Goal: Navigation & Orientation: Find specific page/section

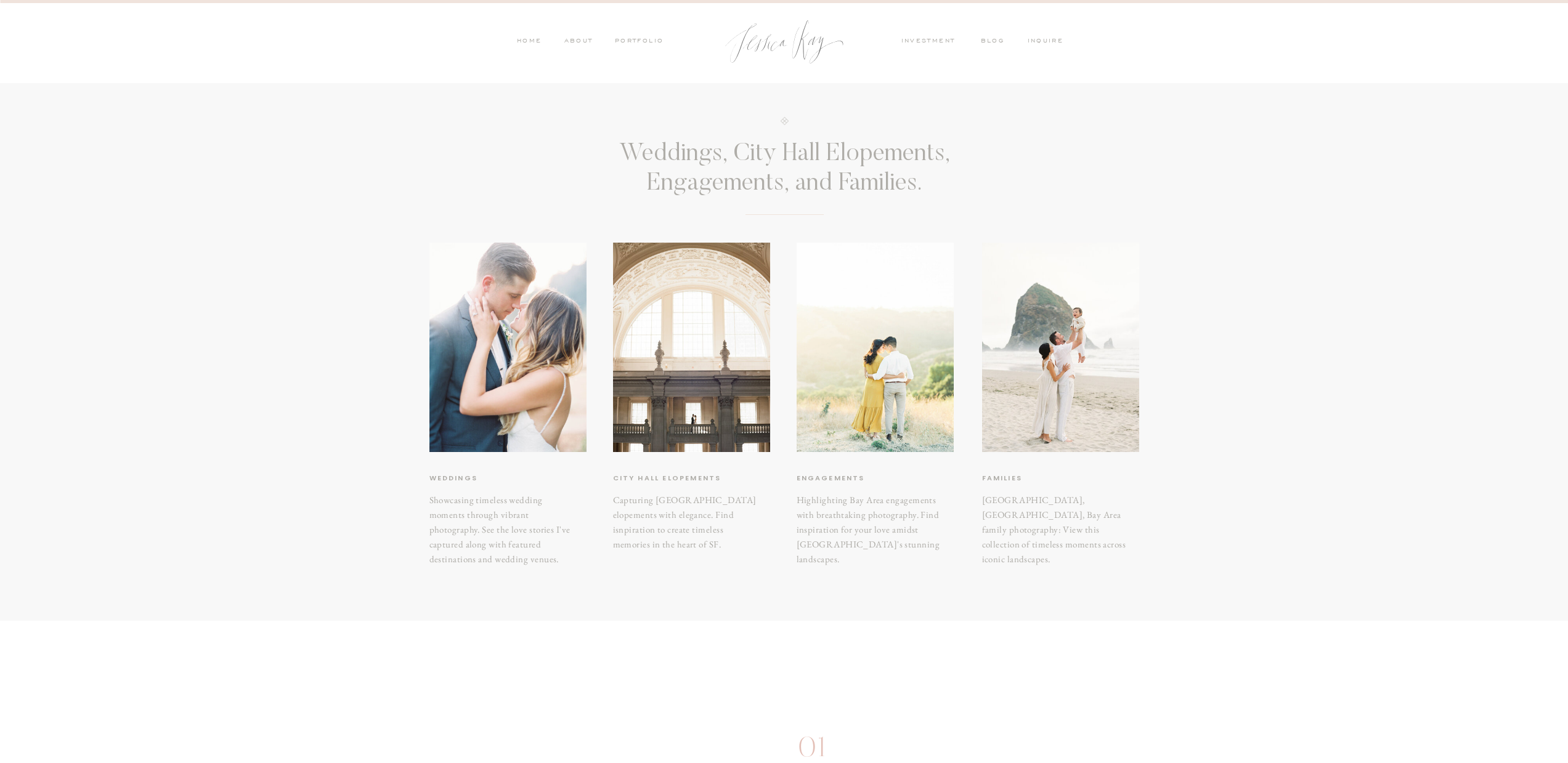
click at [881, 366] on div at bounding box center [875, 347] width 157 height 210
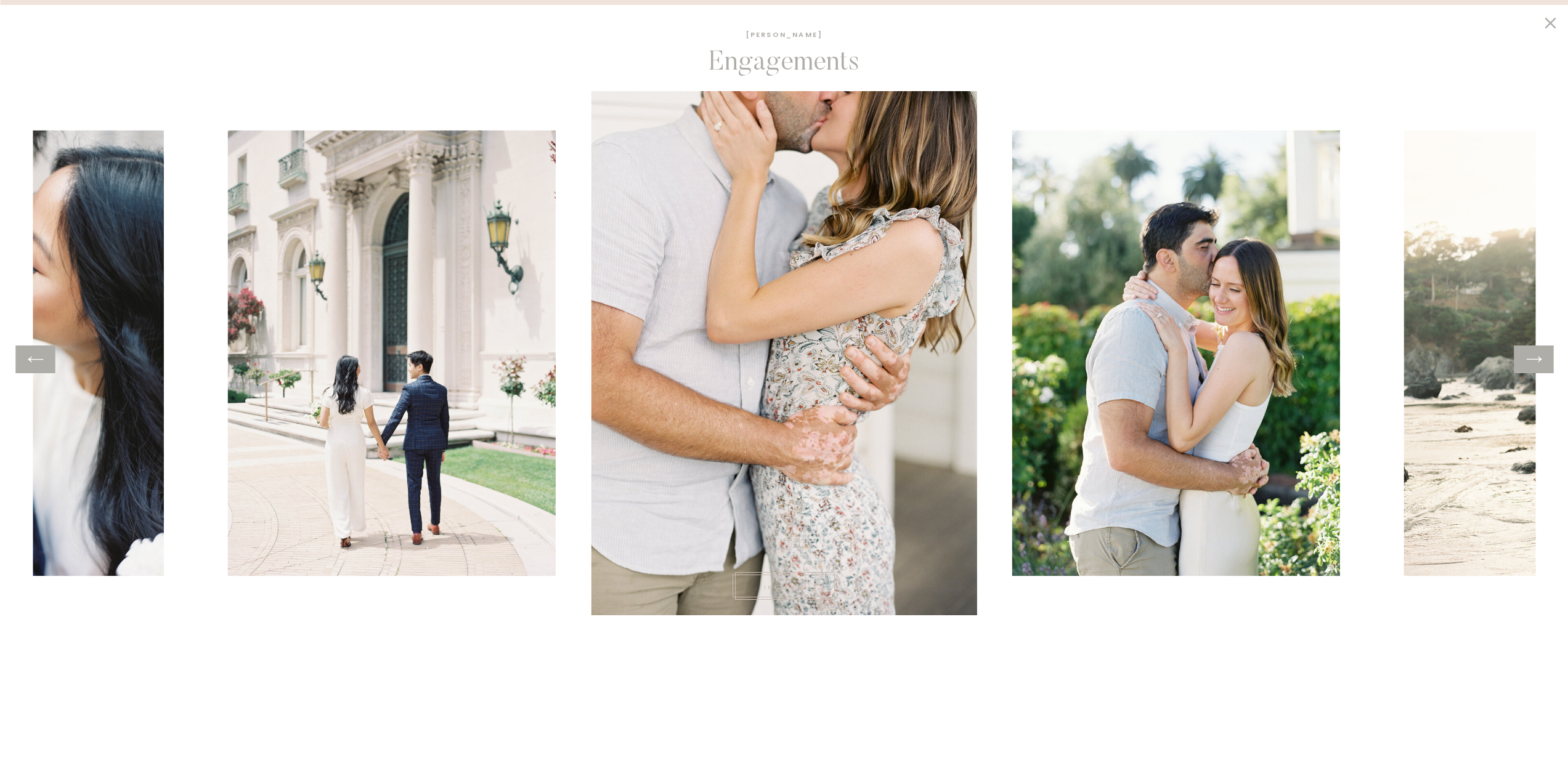
click at [1540, 362] on icon at bounding box center [1534, 360] width 18 height 19
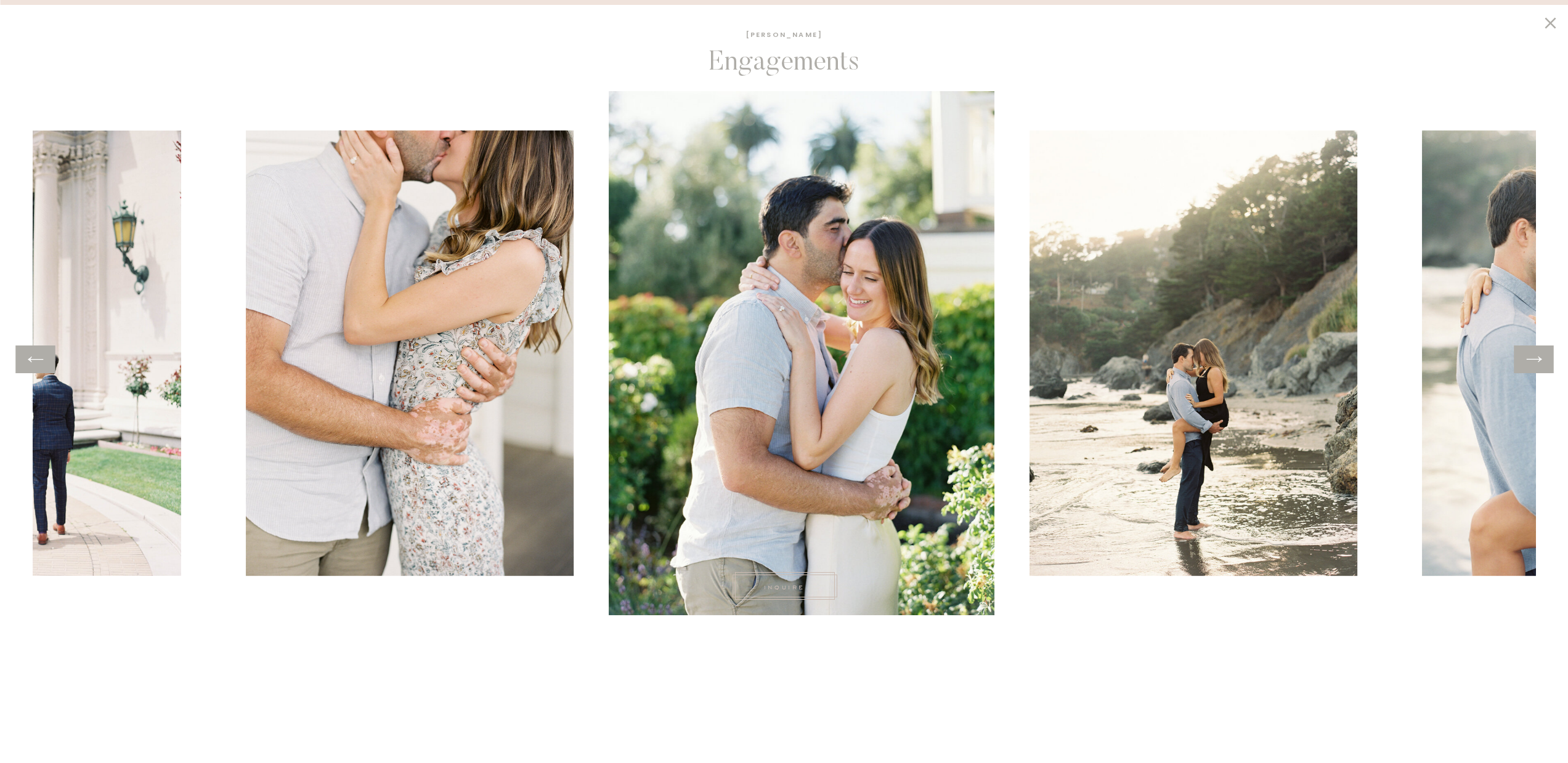
click at [1540, 362] on icon at bounding box center [1534, 360] width 18 height 19
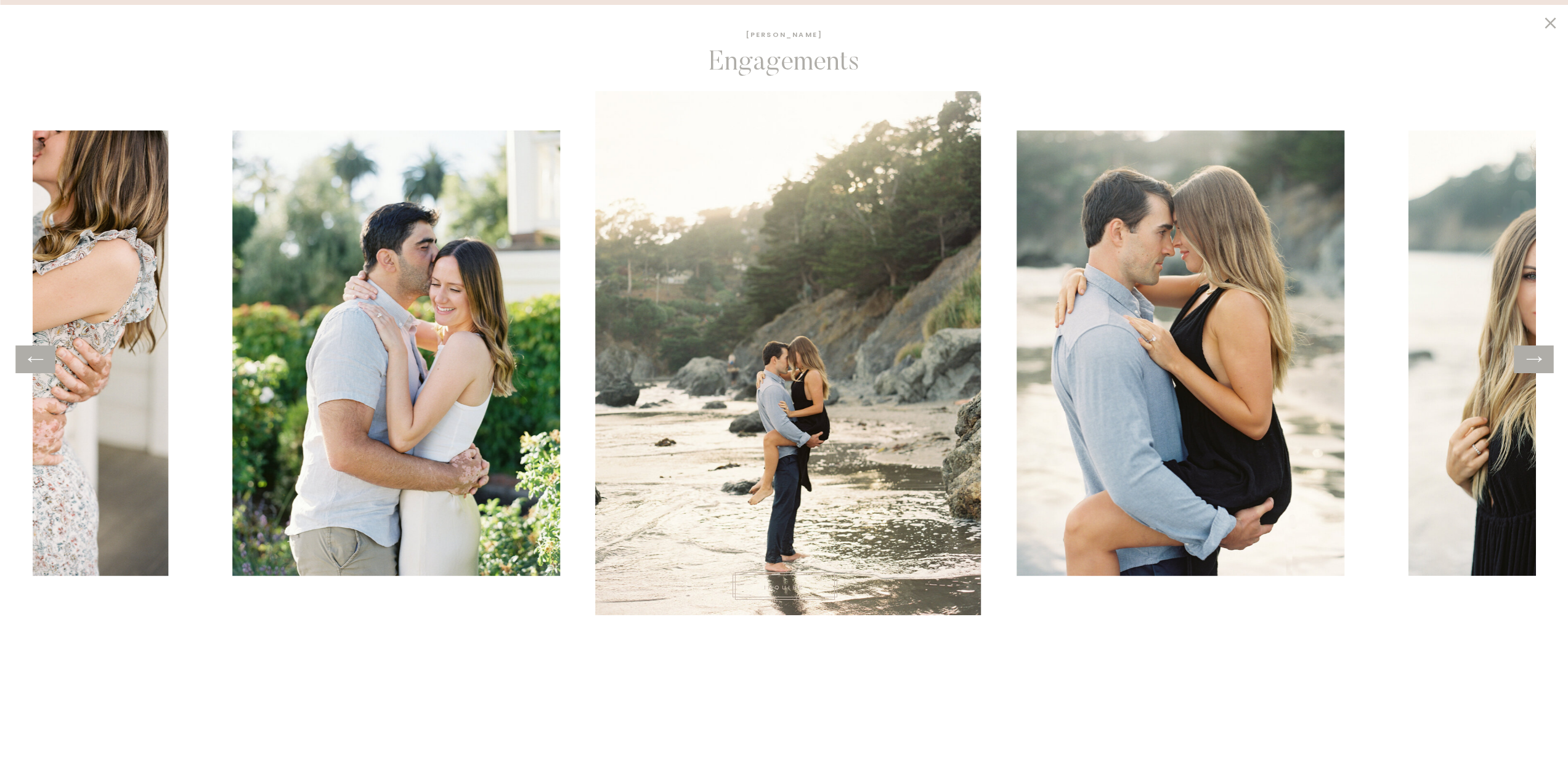
click at [1540, 362] on icon at bounding box center [1534, 360] width 18 height 19
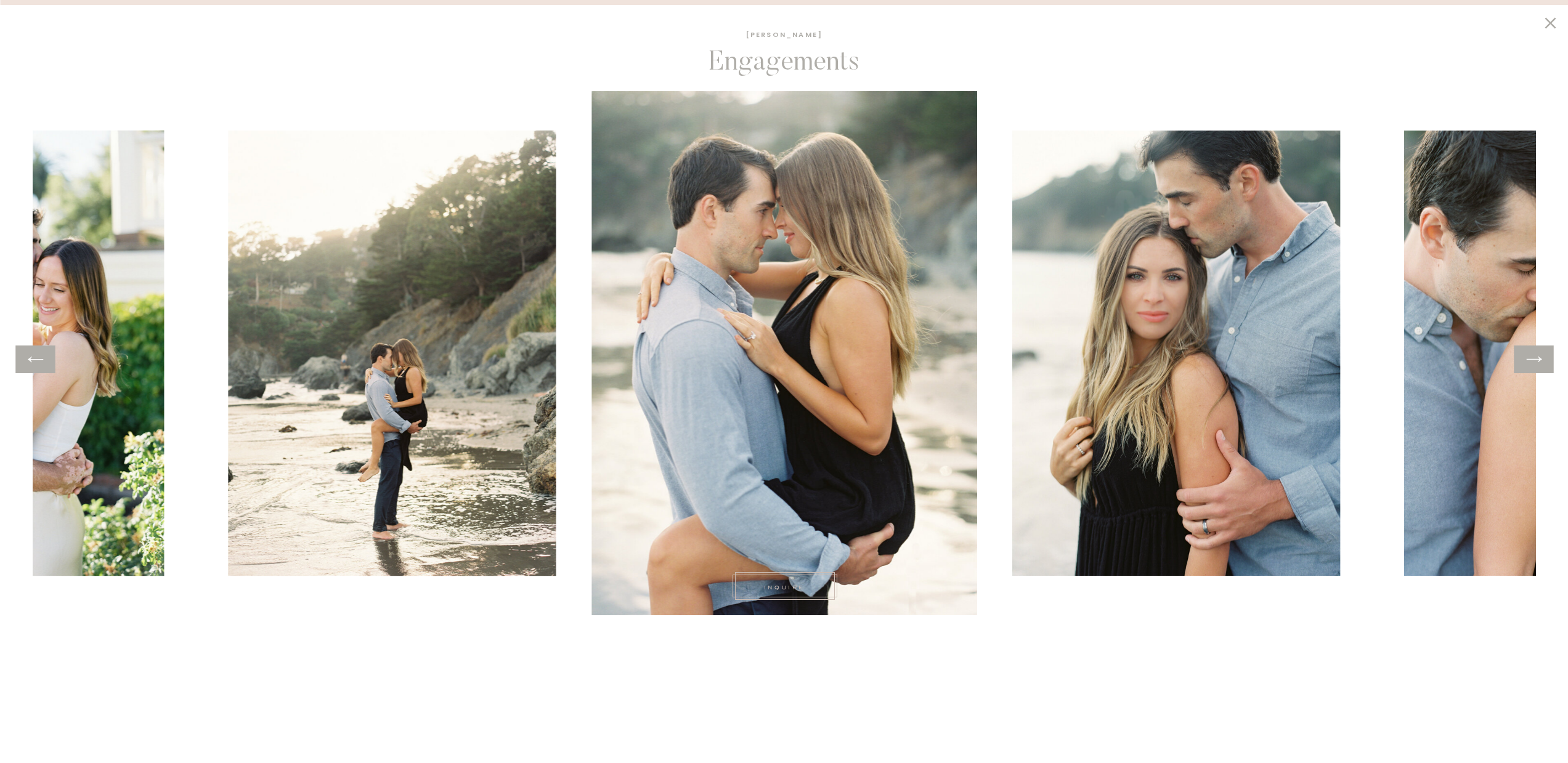
click at [1540, 362] on icon at bounding box center [1534, 360] width 18 height 19
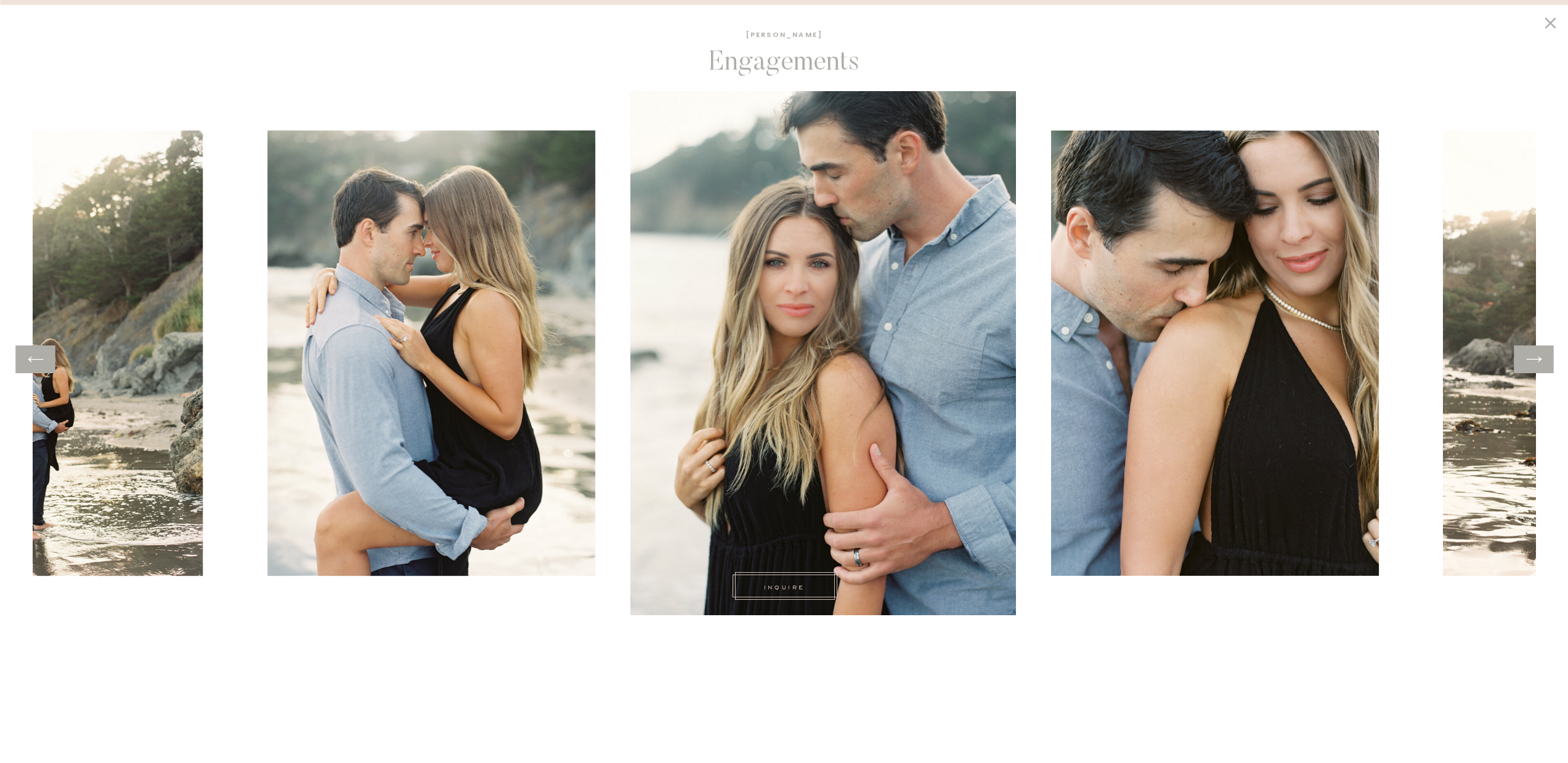
click at [1540, 362] on icon at bounding box center [1534, 360] width 18 height 19
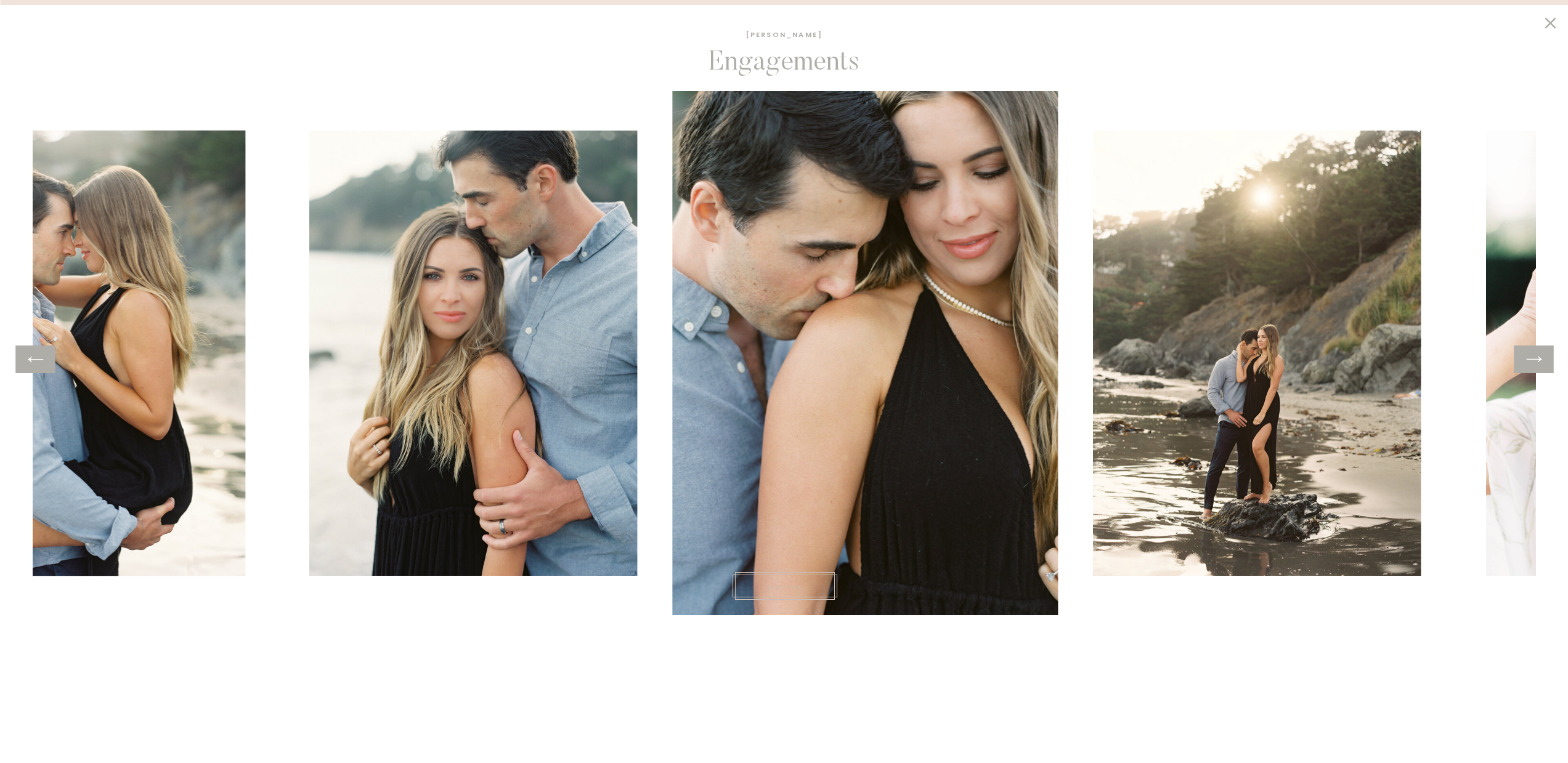
click at [1540, 362] on icon at bounding box center [1534, 360] width 18 height 19
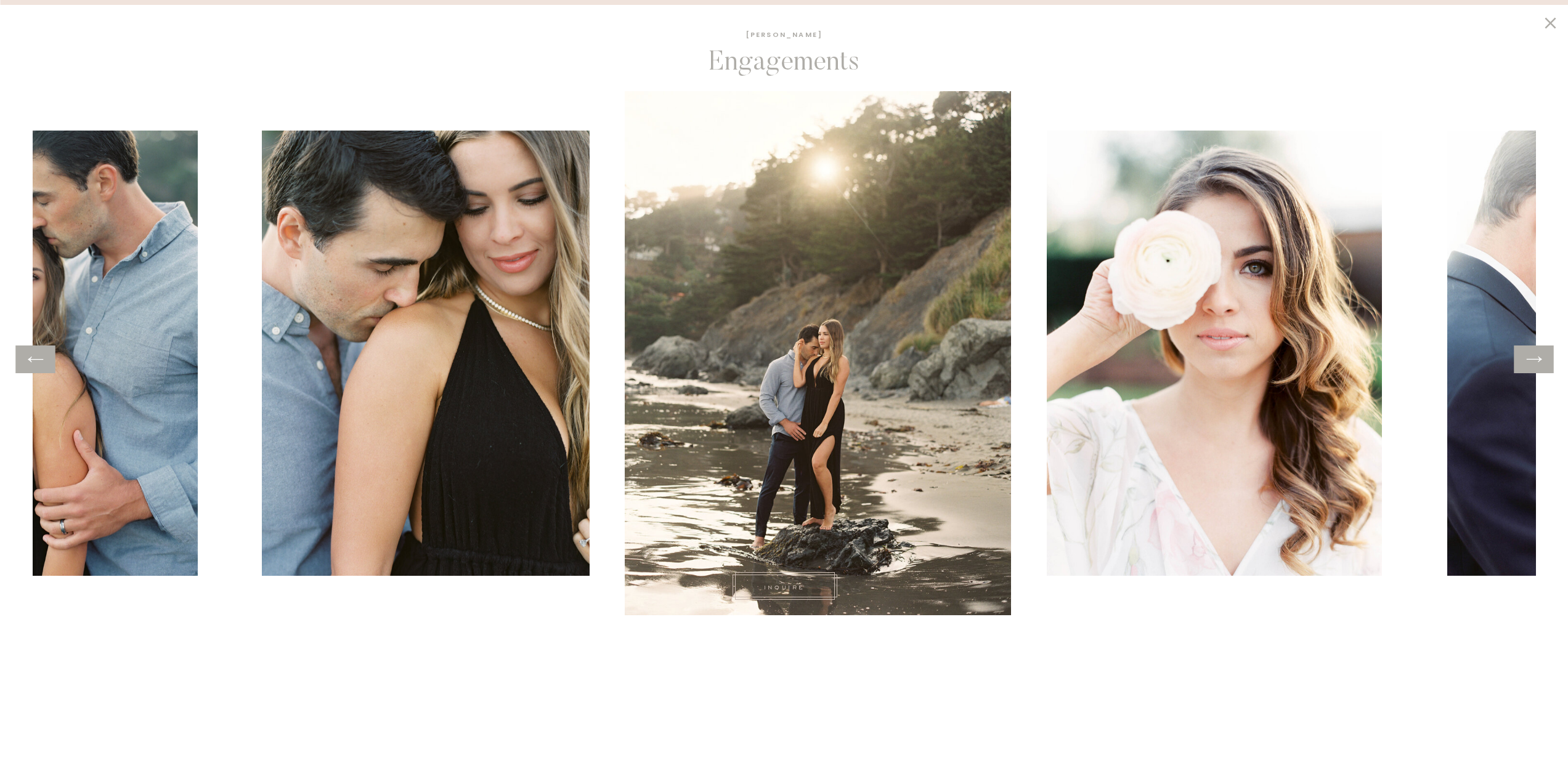
click at [1540, 362] on icon at bounding box center [1534, 360] width 18 height 19
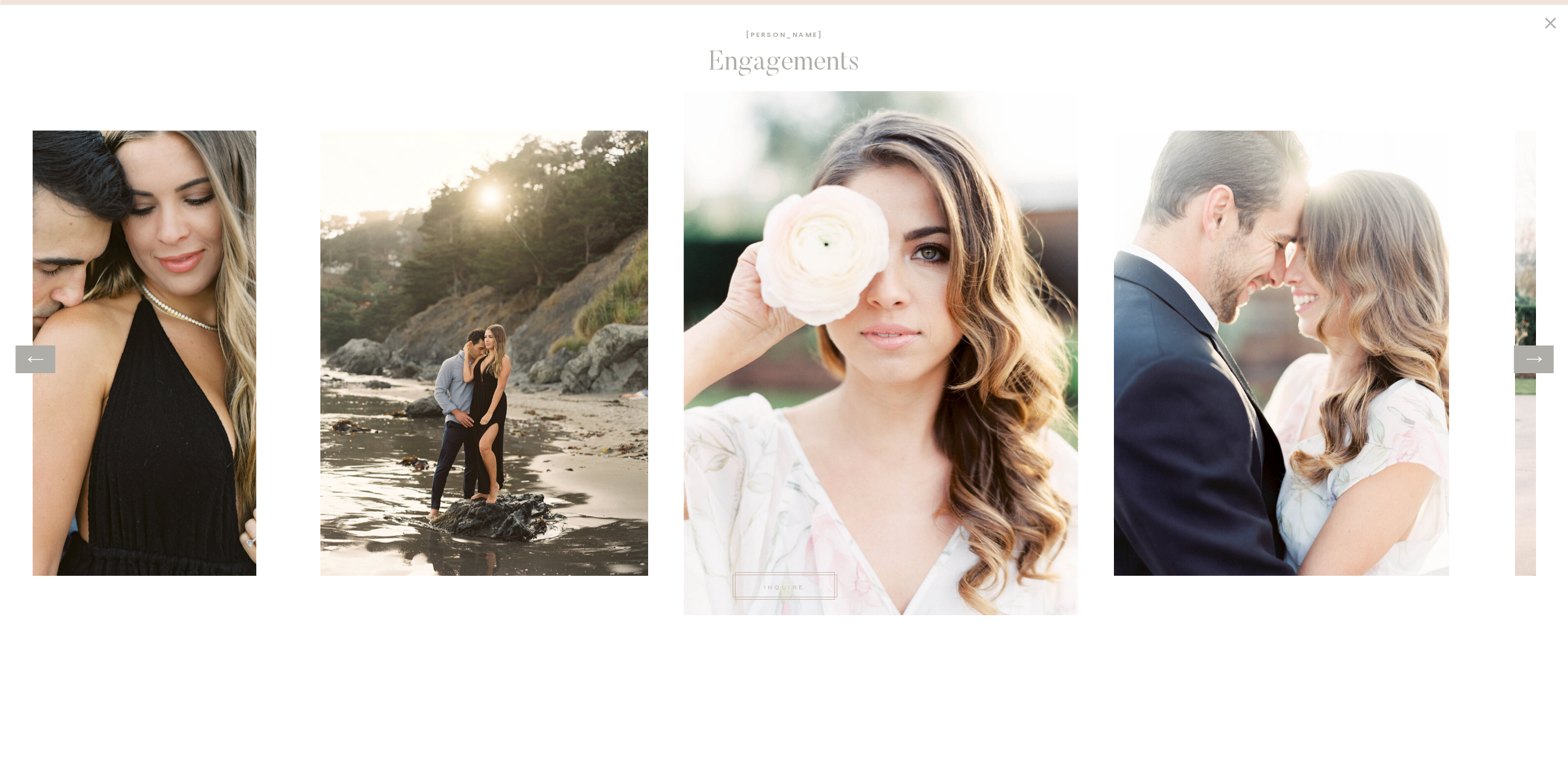
click at [1540, 362] on icon at bounding box center [1534, 360] width 18 height 19
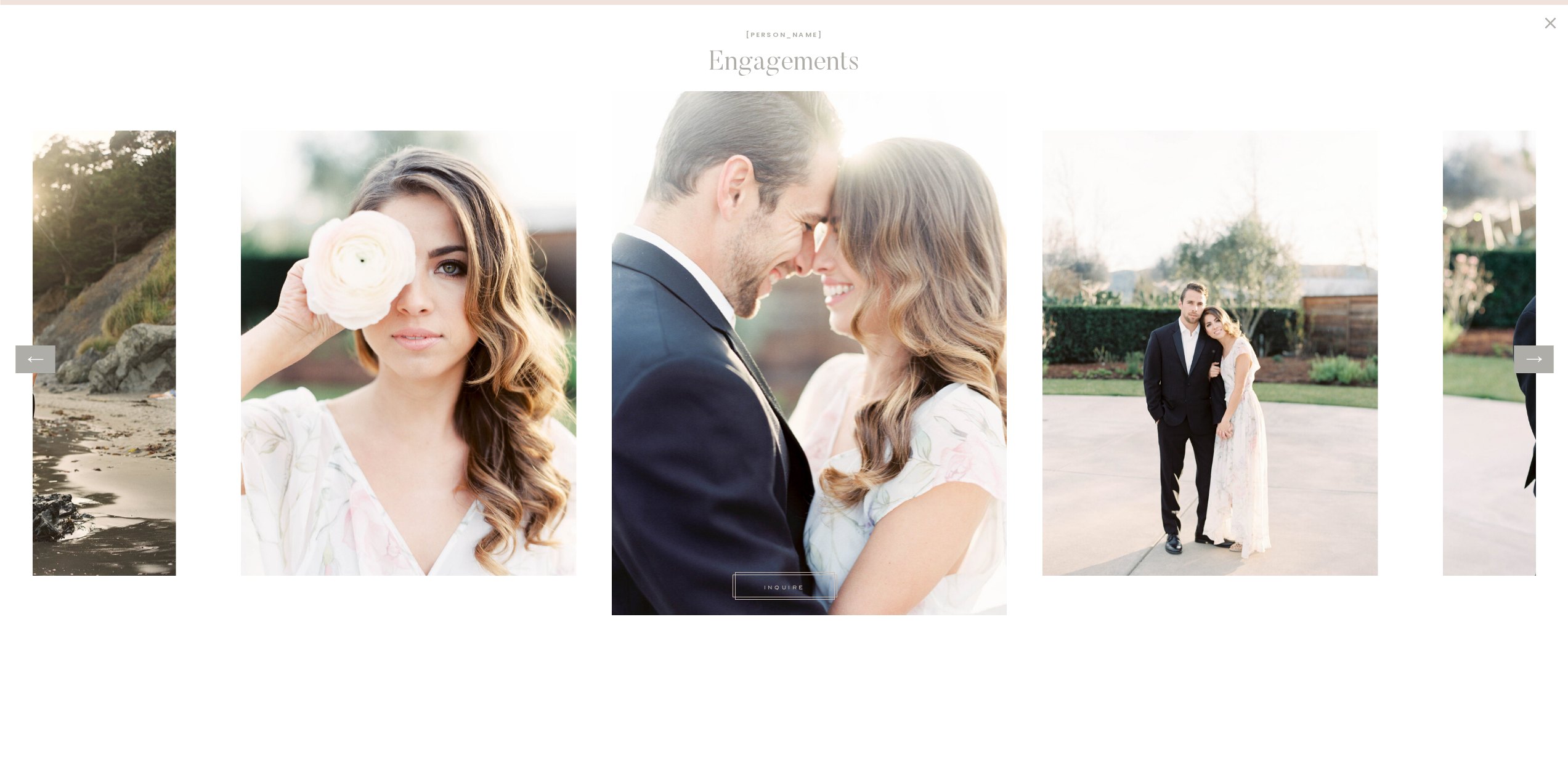
click at [1540, 362] on icon at bounding box center [1534, 360] width 18 height 19
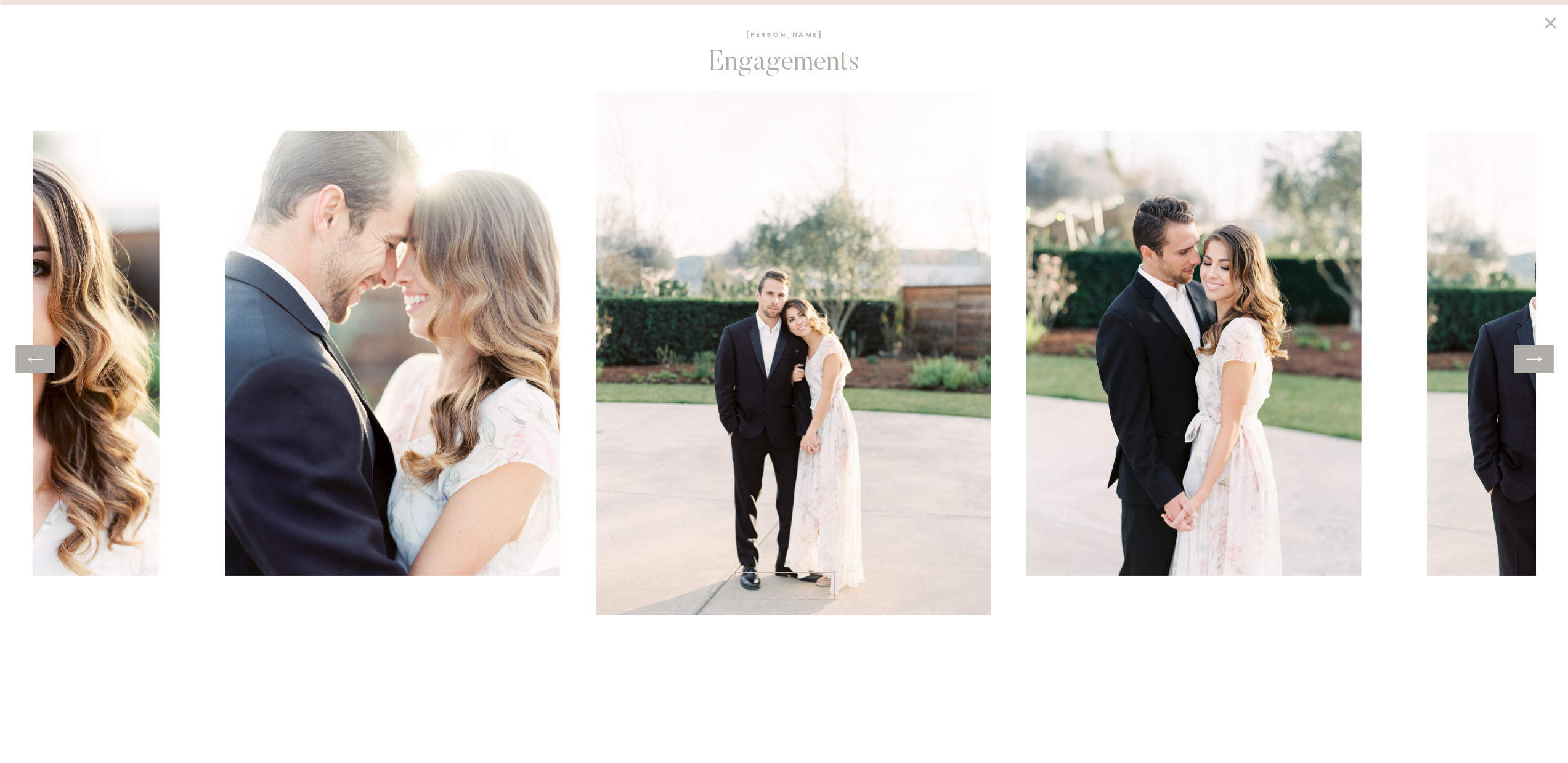
click at [1540, 362] on icon at bounding box center [1534, 360] width 18 height 19
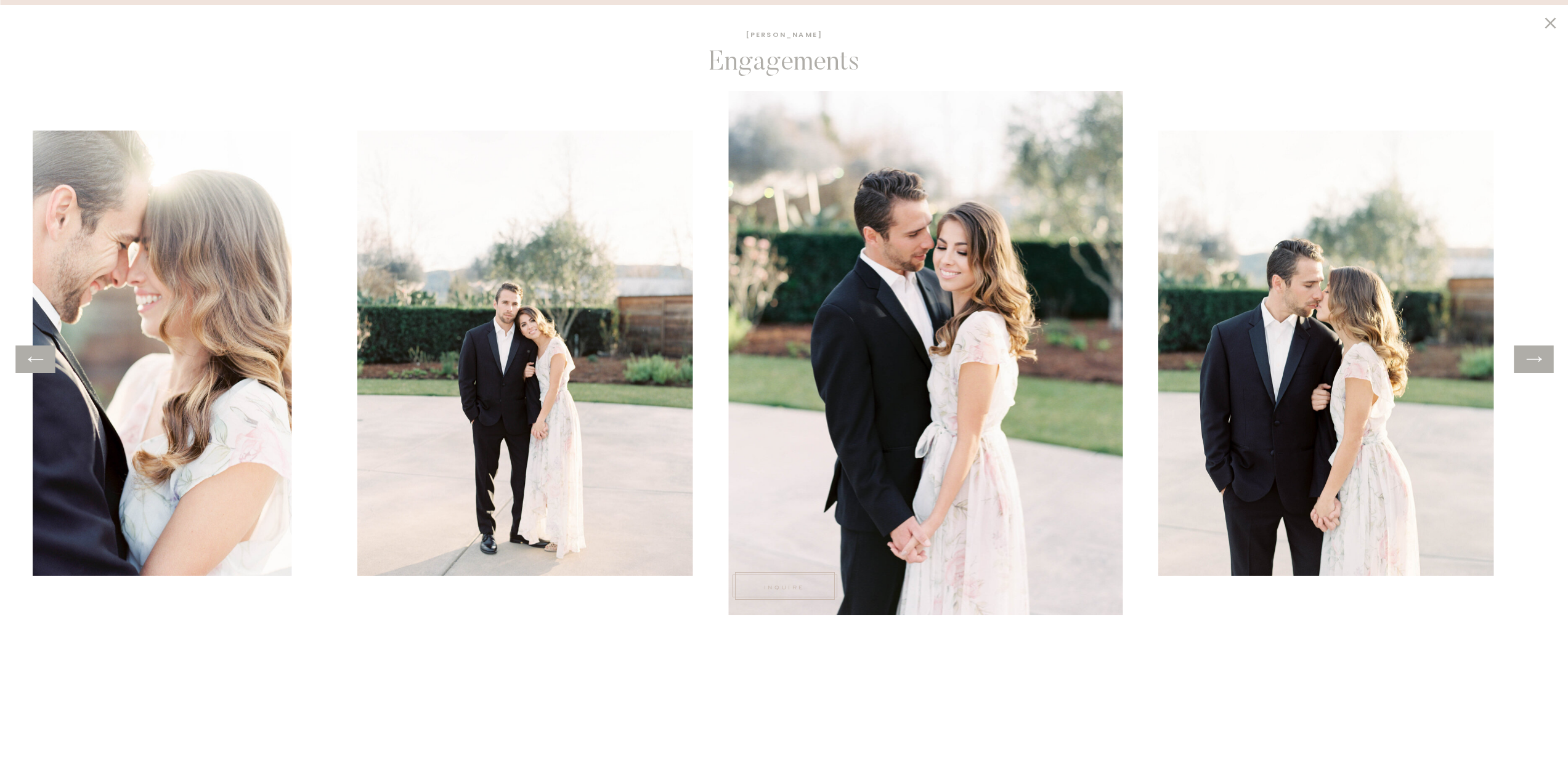
click at [1540, 362] on icon at bounding box center [1534, 360] width 18 height 19
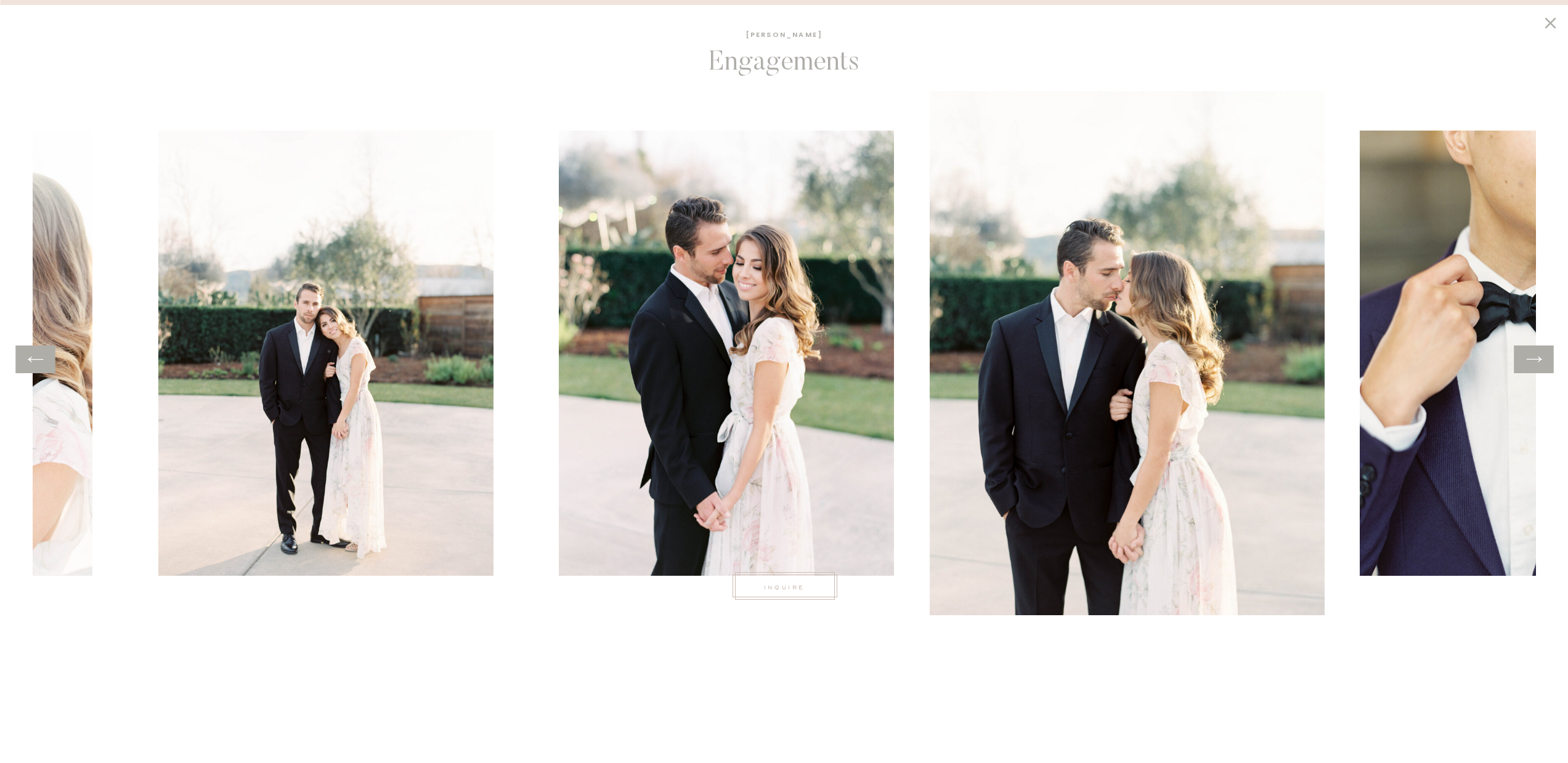
click at [1540, 362] on icon at bounding box center [1534, 360] width 18 height 19
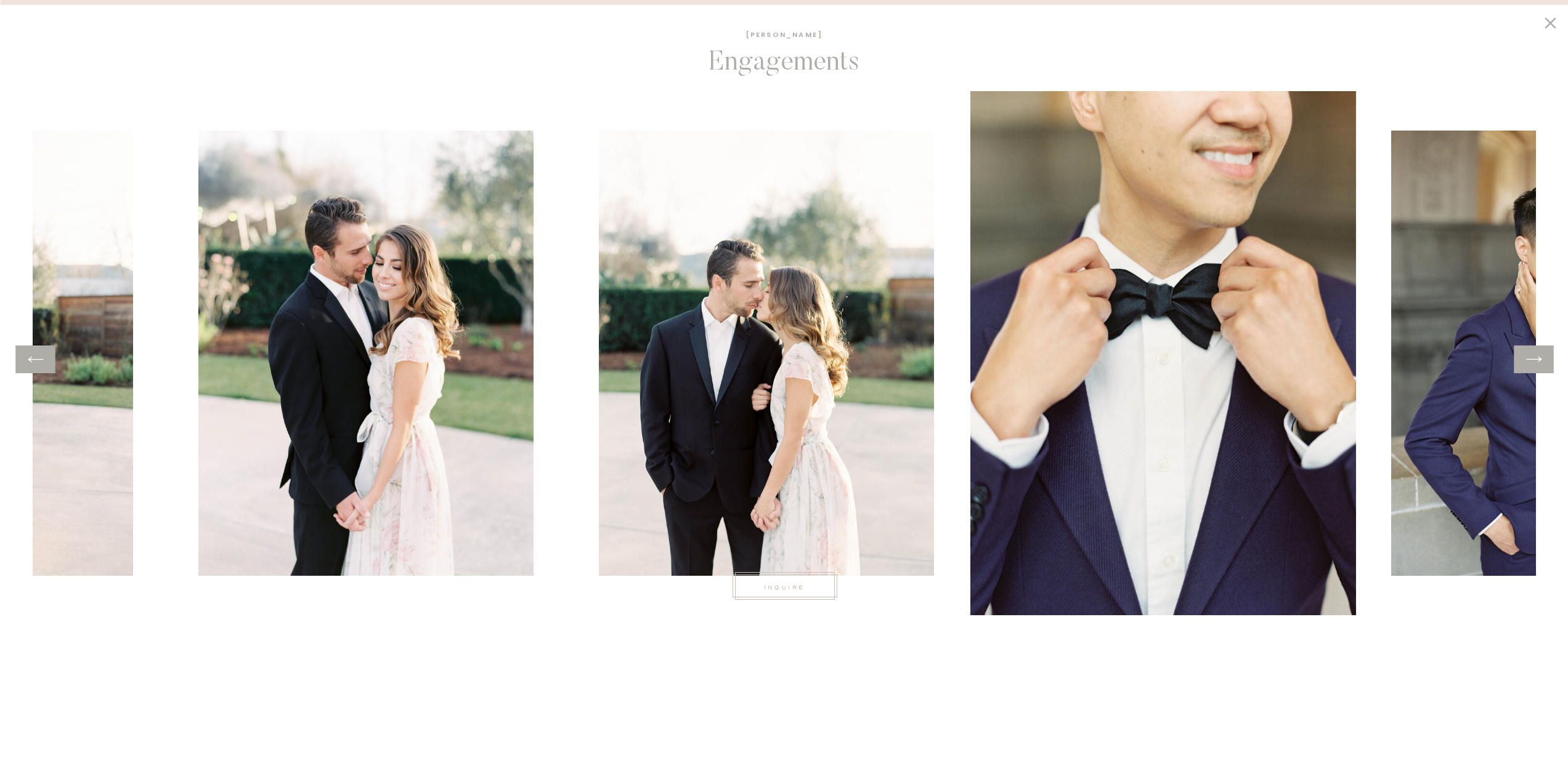
click at [1540, 362] on icon at bounding box center [1534, 360] width 18 height 19
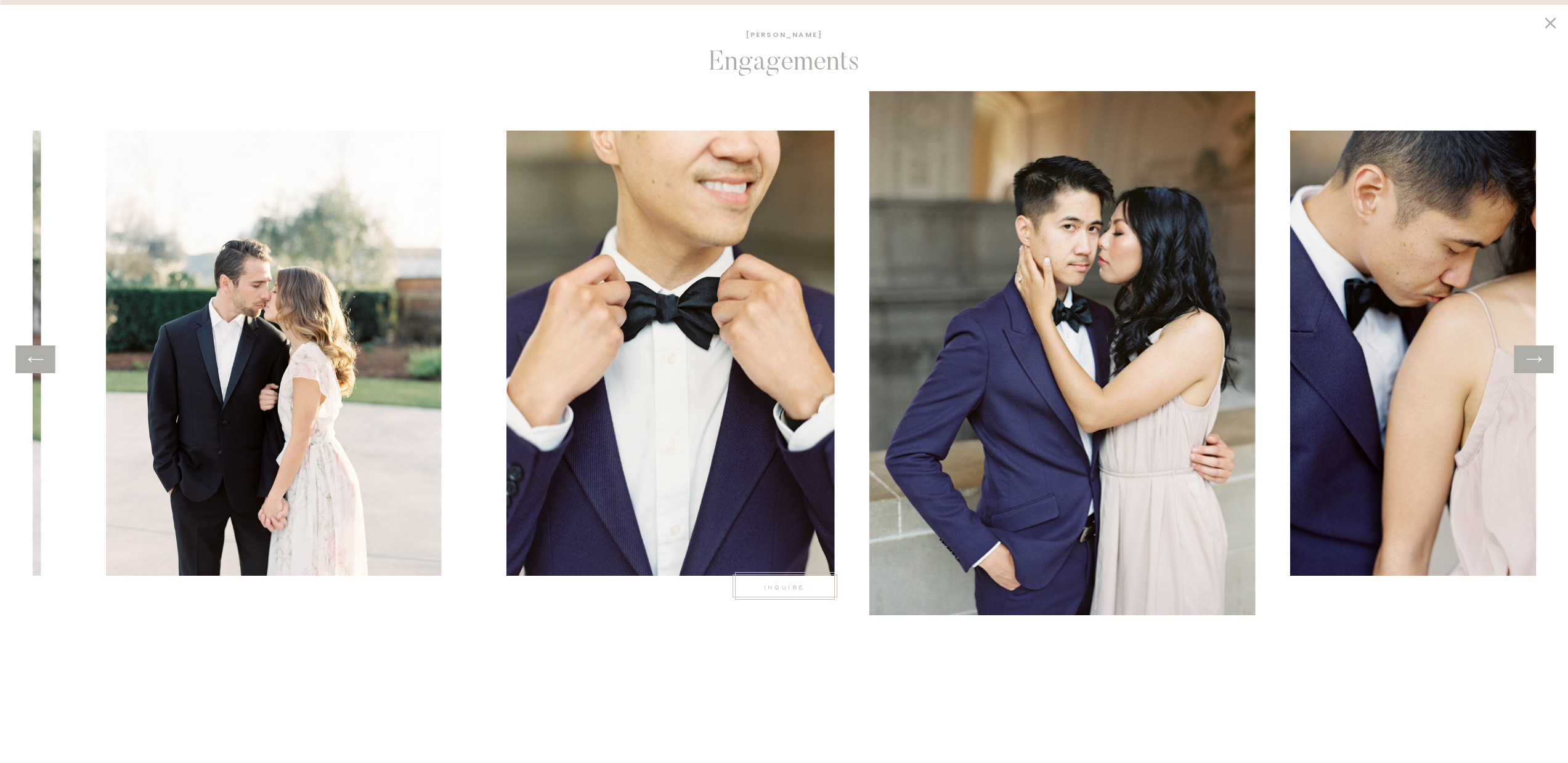
click at [1540, 362] on icon at bounding box center [1534, 360] width 18 height 19
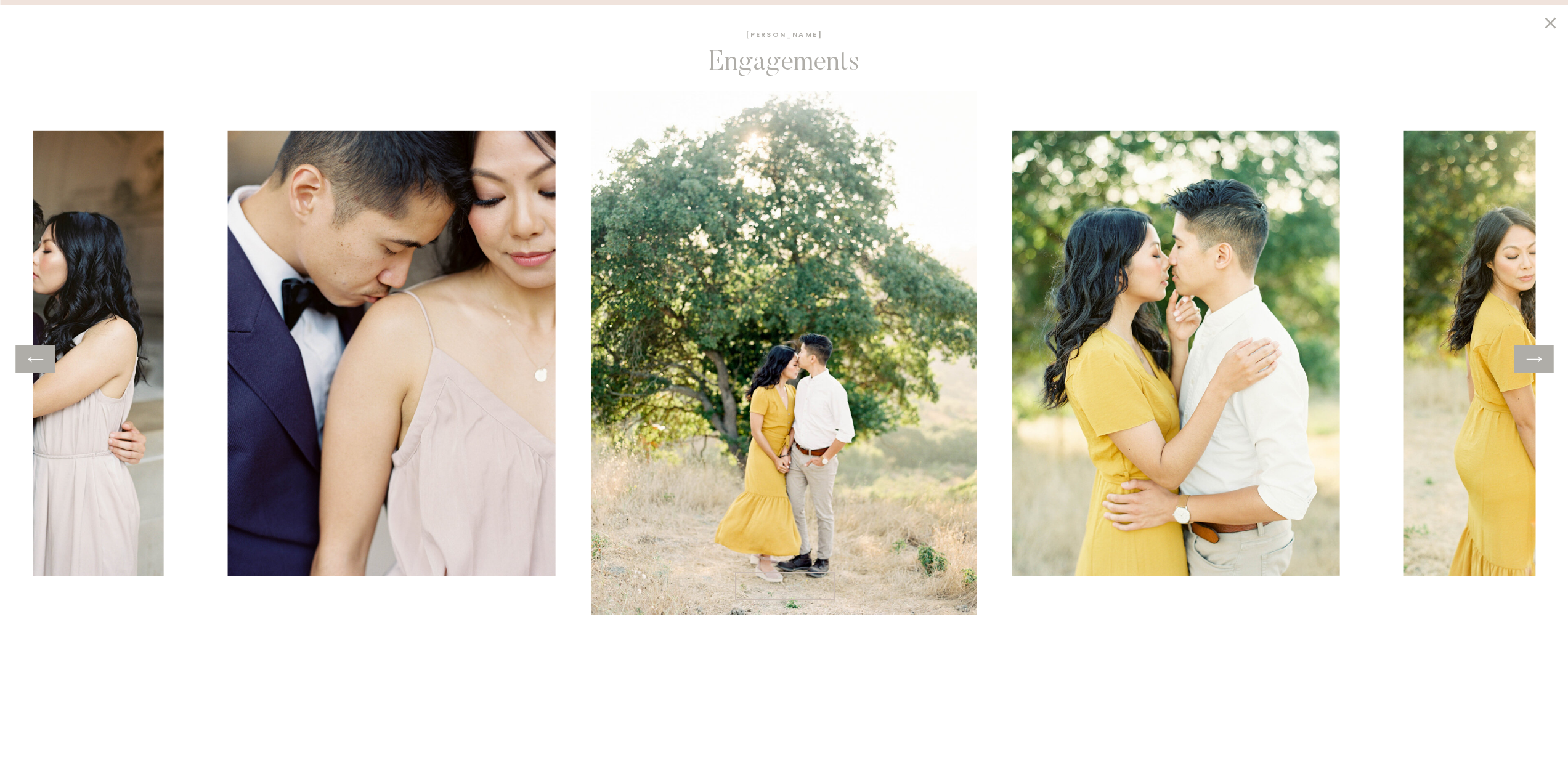
click at [1540, 362] on icon at bounding box center [1534, 360] width 18 height 19
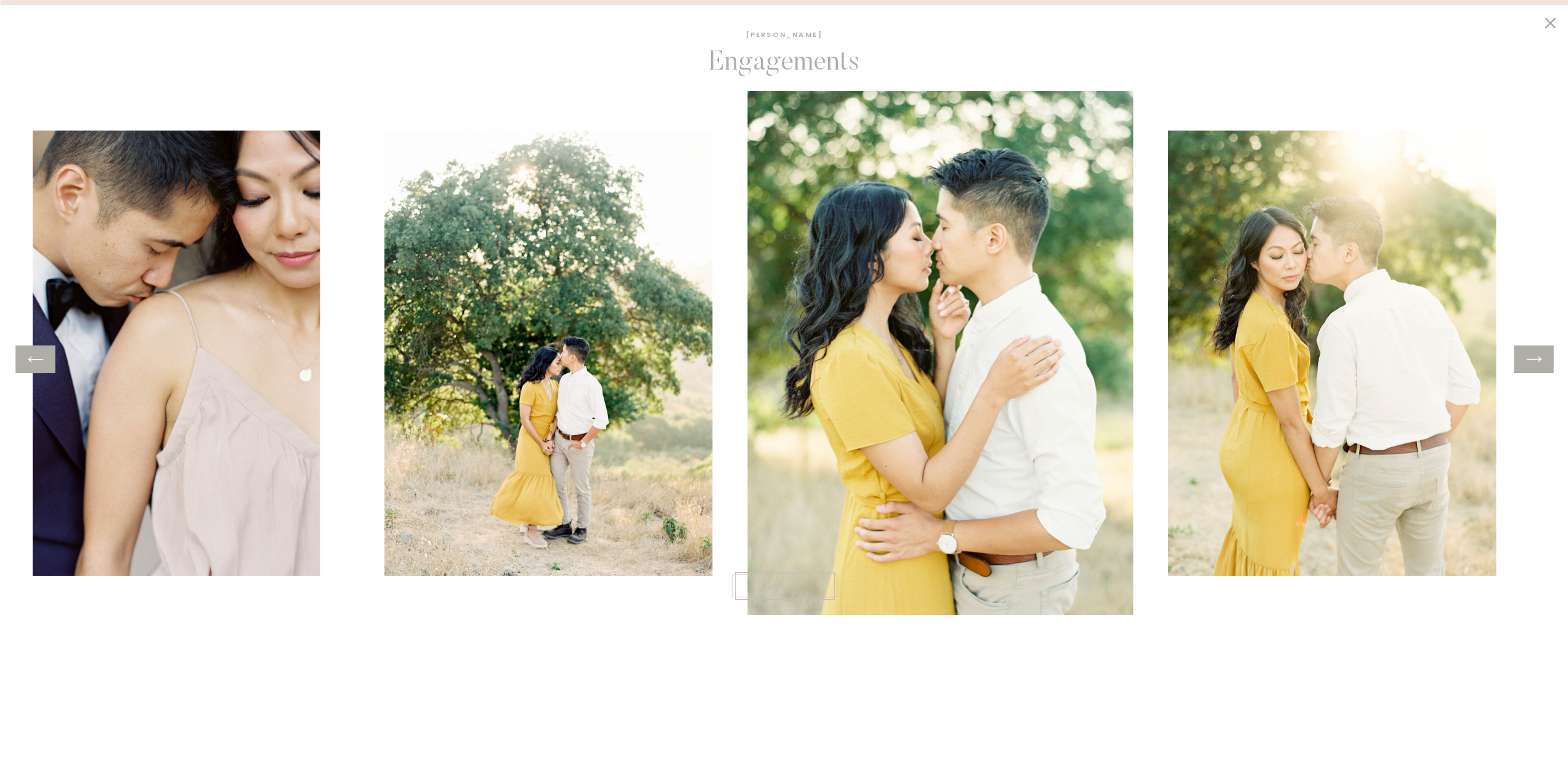
click at [1540, 362] on icon at bounding box center [1534, 360] width 18 height 19
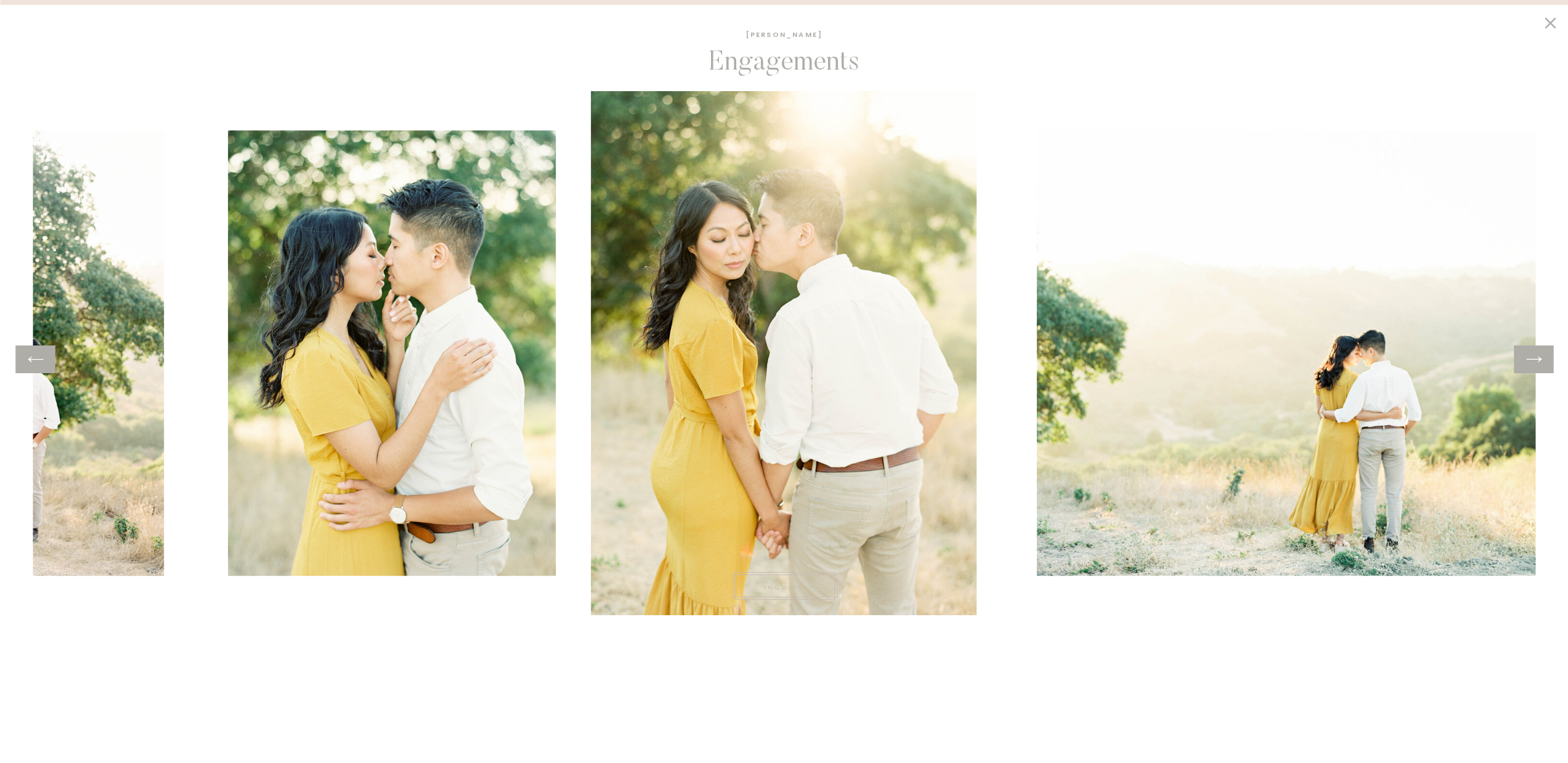
click at [36, 359] on icon at bounding box center [35, 360] width 18 height 19
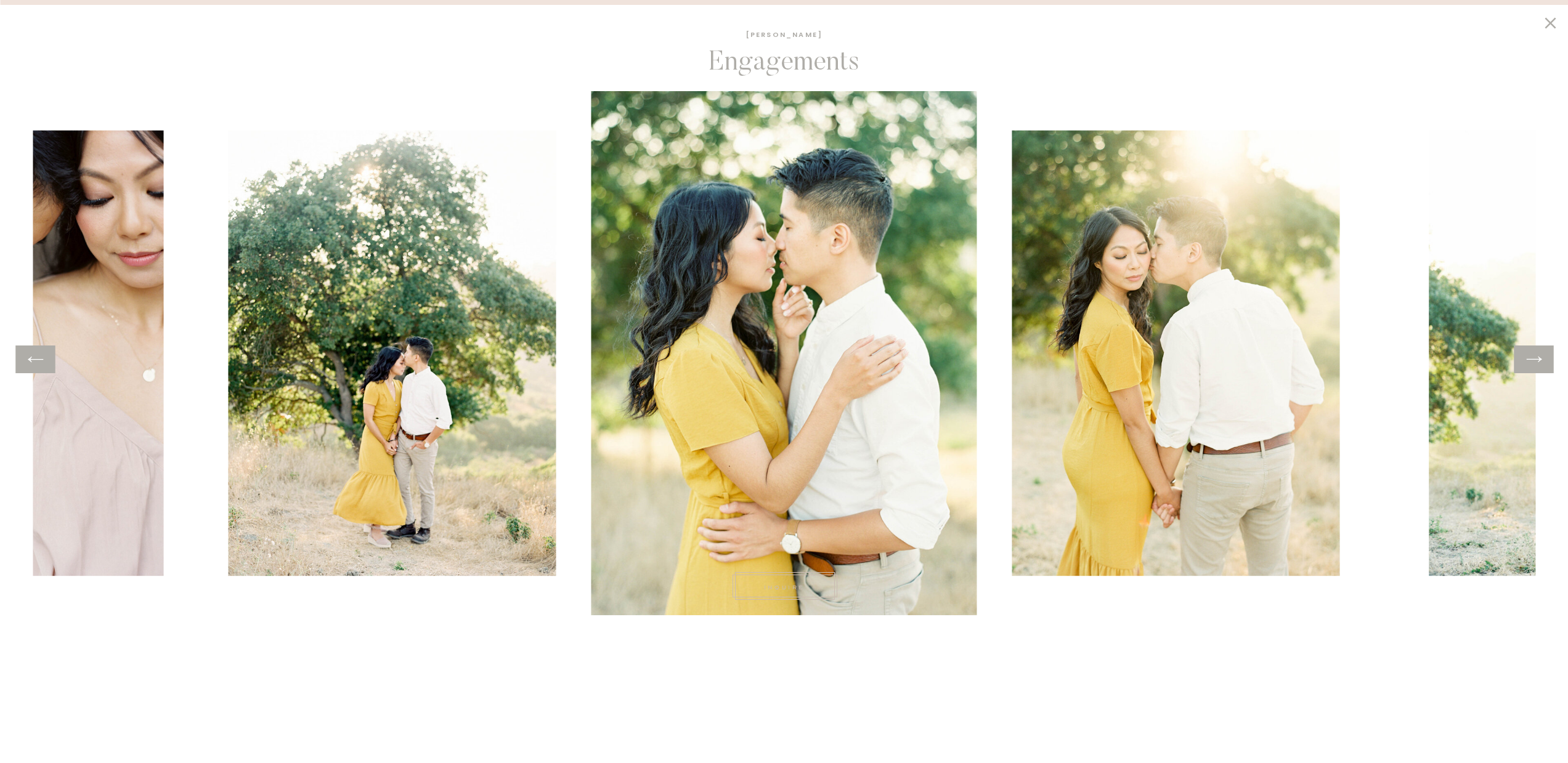
click at [1534, 365] on icon at bounding box center [1534, 360] width 18 height 19
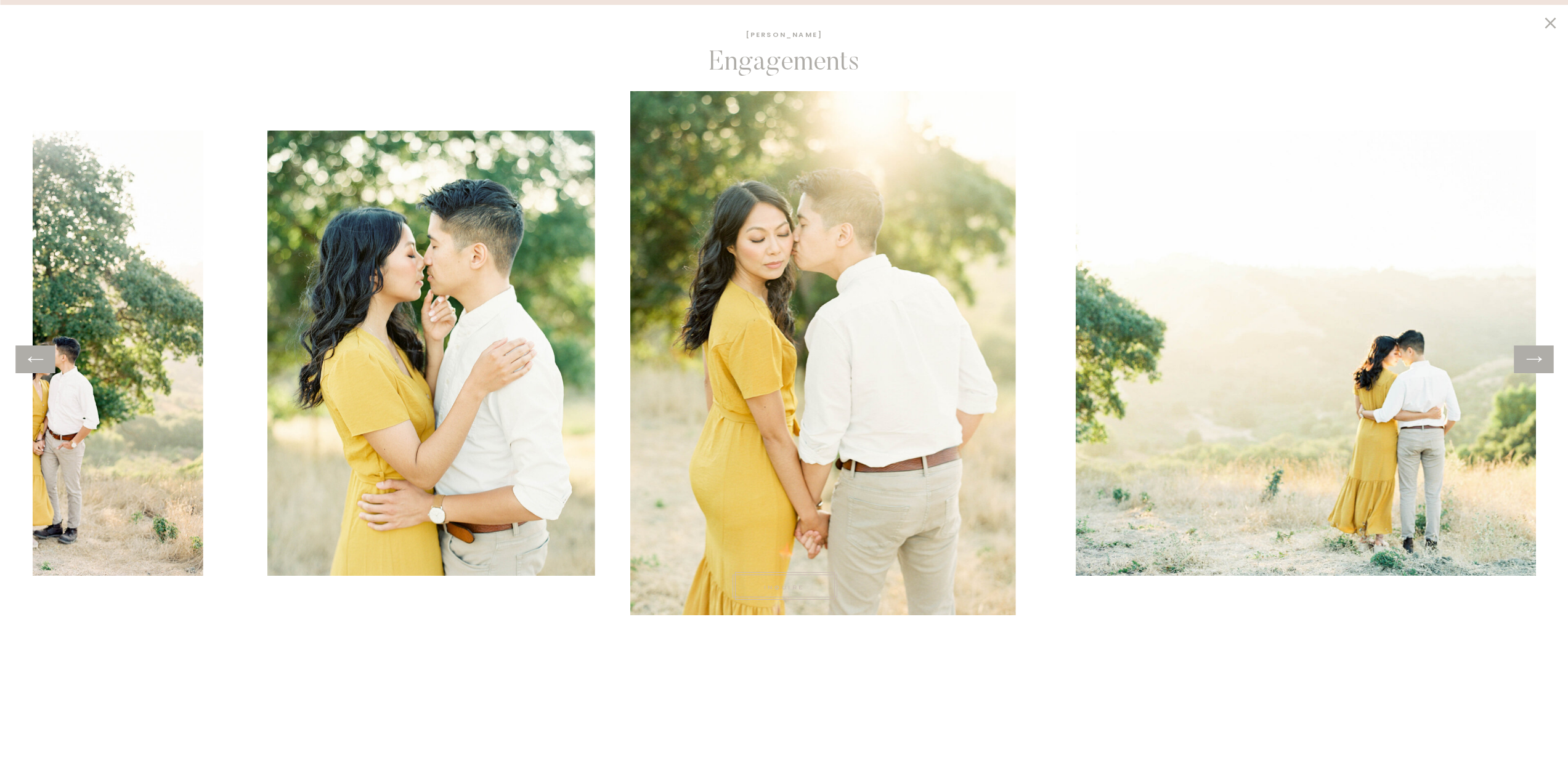
click at [1542, 360] on icon at bounding box center [1534, 360] width 18 height 19
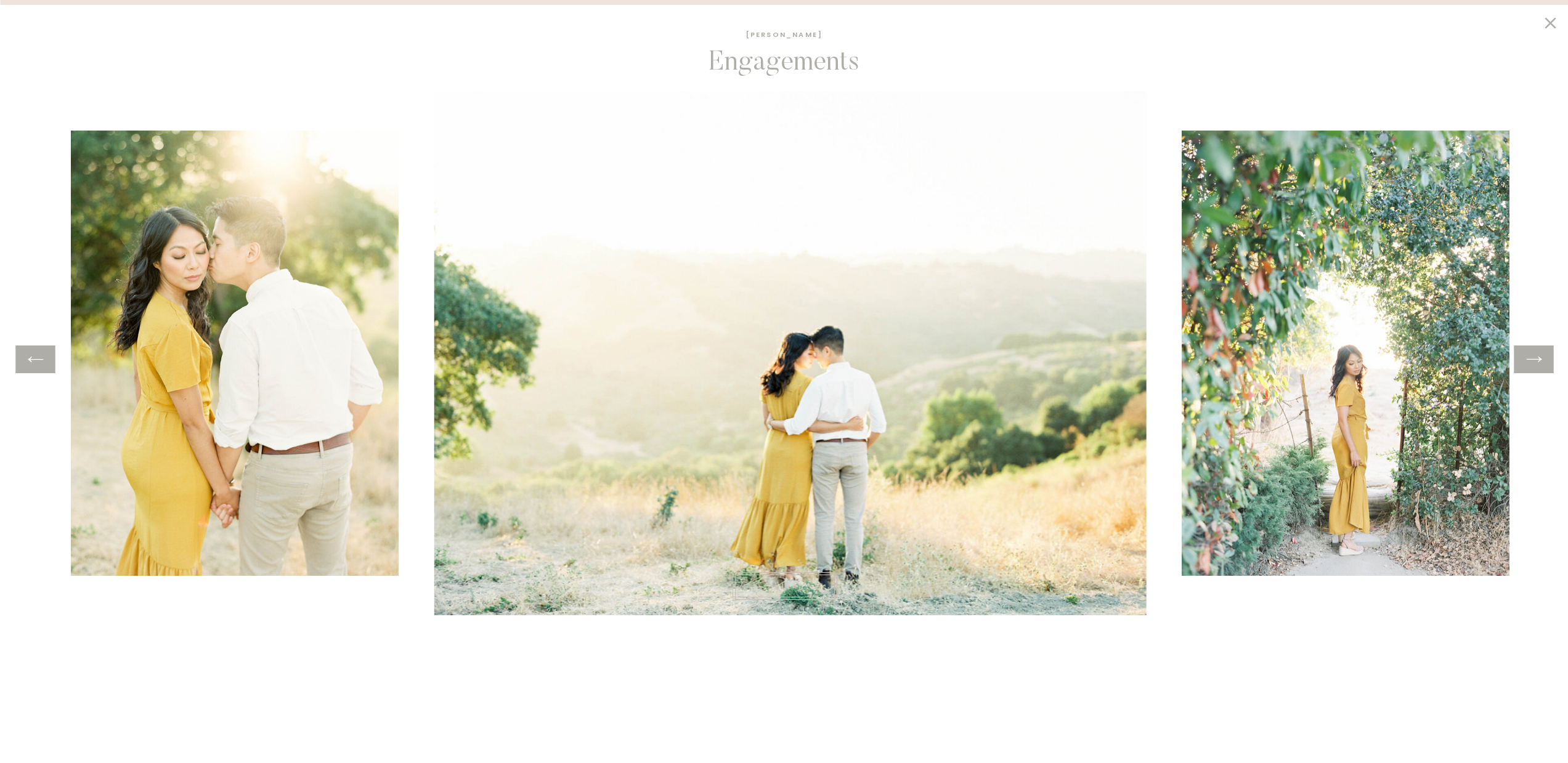
click at [1542, 360] on icon at bounding box center [1534, 360] width 18 height 19
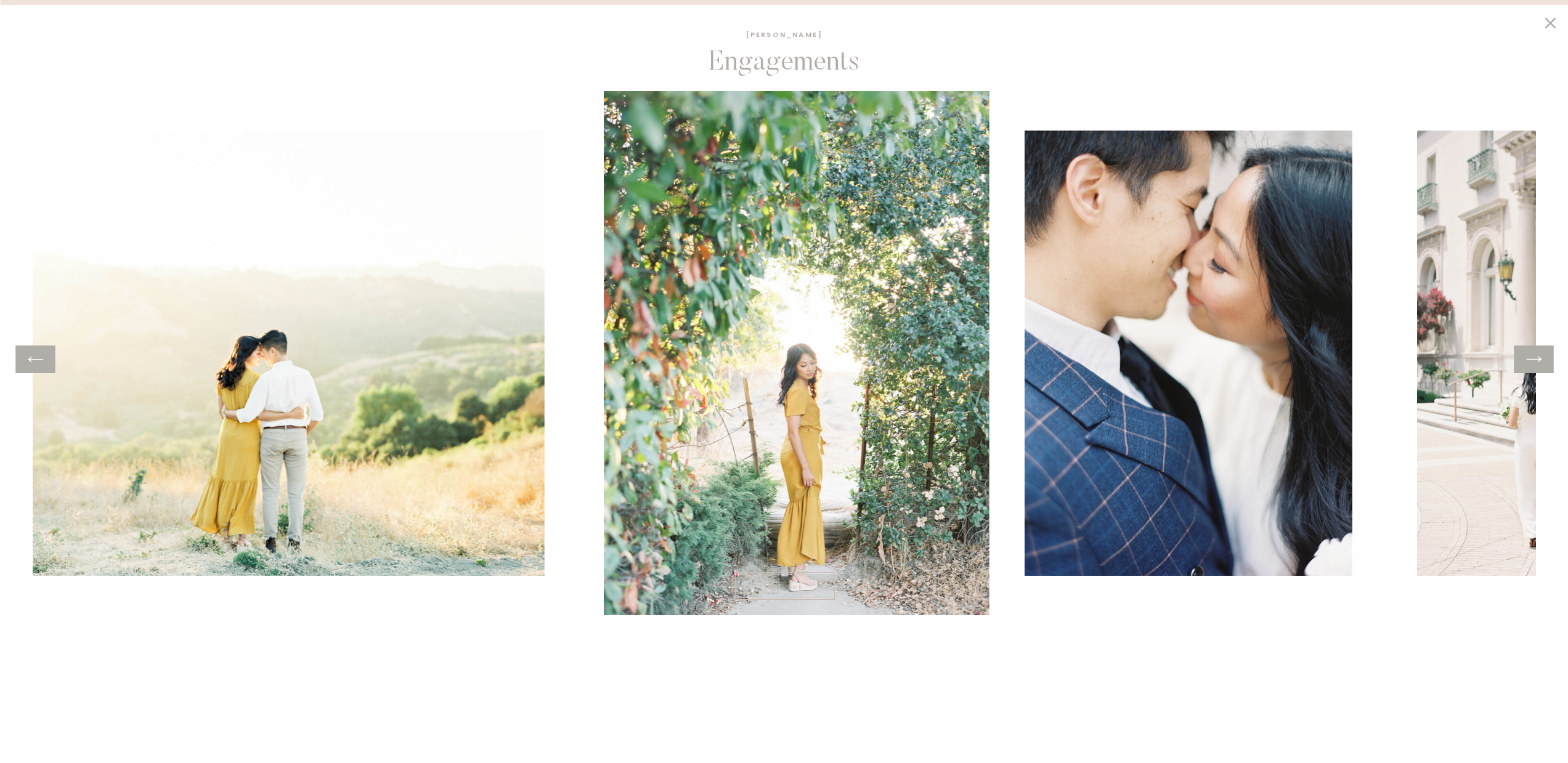
click at [1542, 360] on icon at bounding box center [1534, 360] width 18 height 19
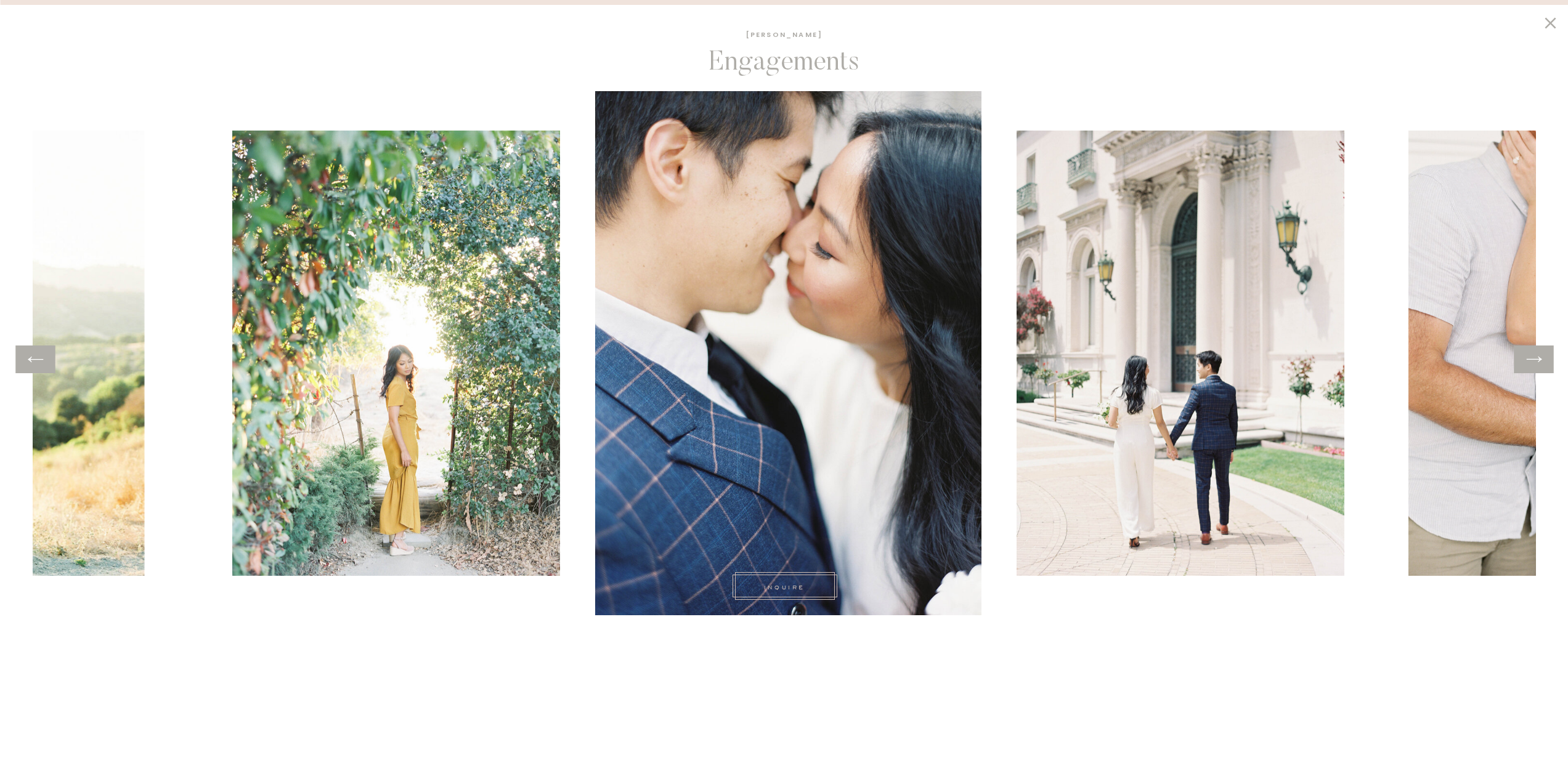
click at [1542, 360] on icon at bounding box center [1534, 360] width 18 height 19
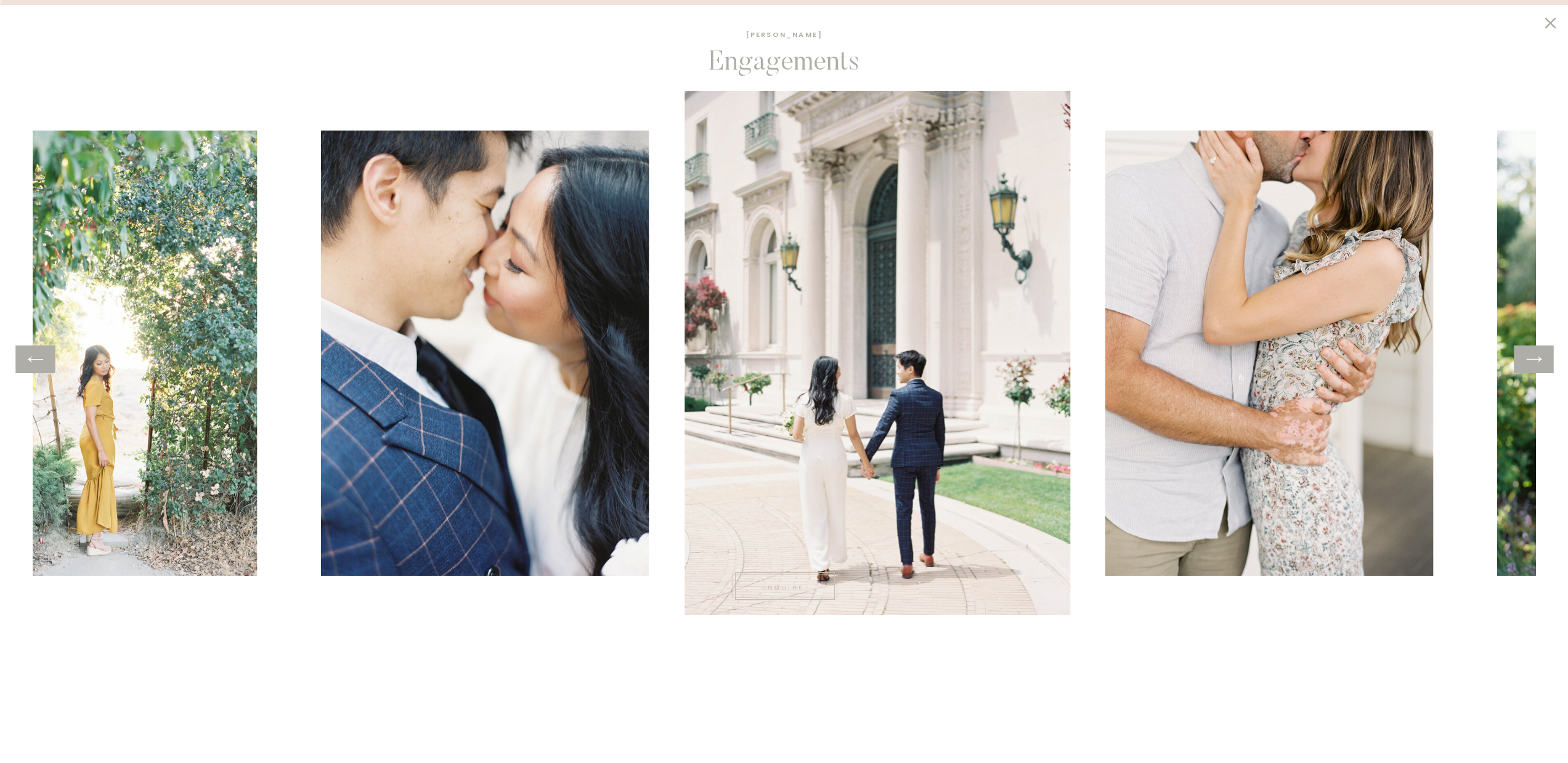
click at [1542, 360] on icon at bounding box center [1534, 360] width 18 height 19
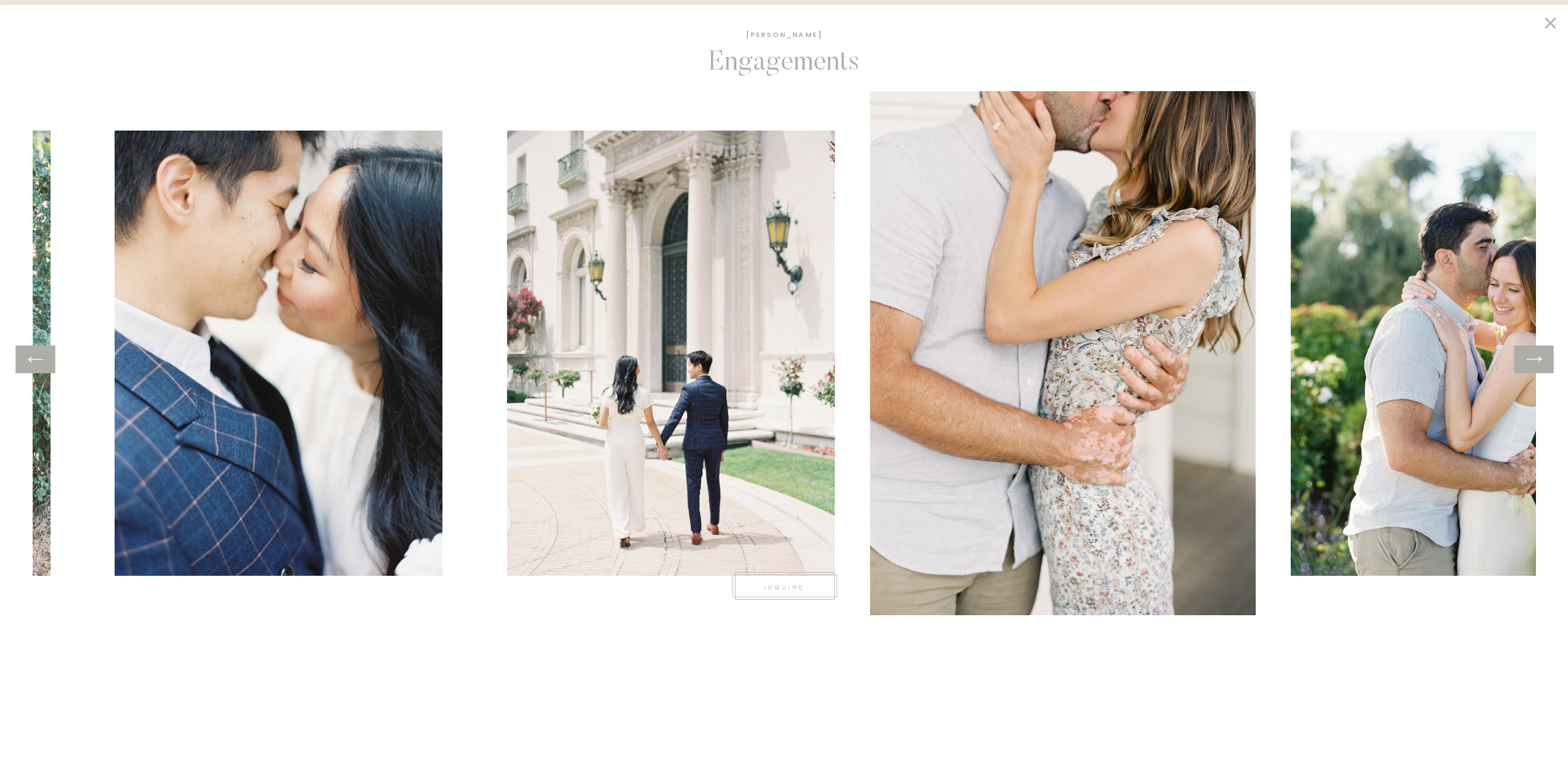
click at [1542, 360] on icon at bounding box center [1534, 360] width 18 height 19
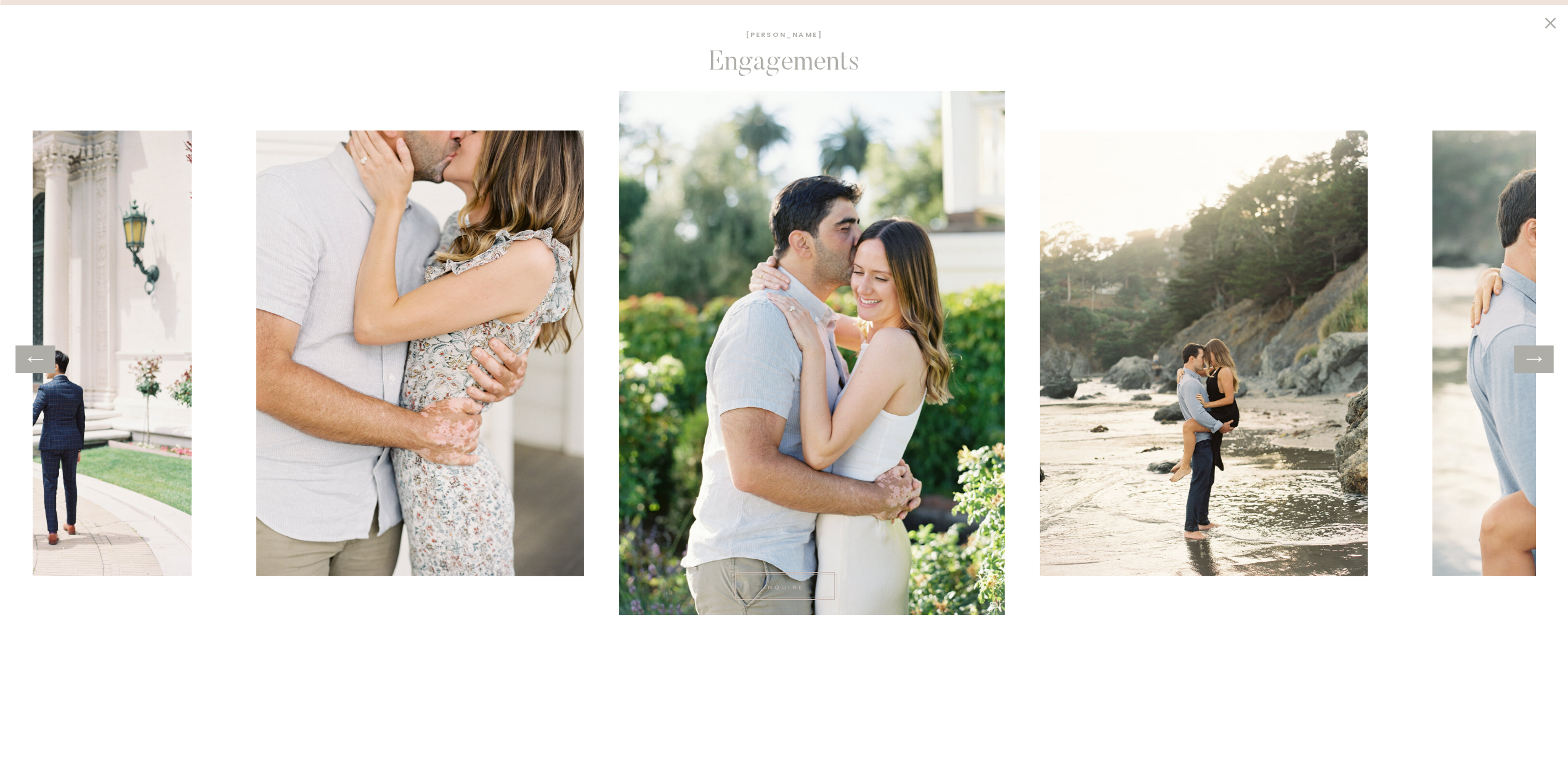
click at [1542, 360] on icon at bounding box center [1534, 360] width 18 height 19
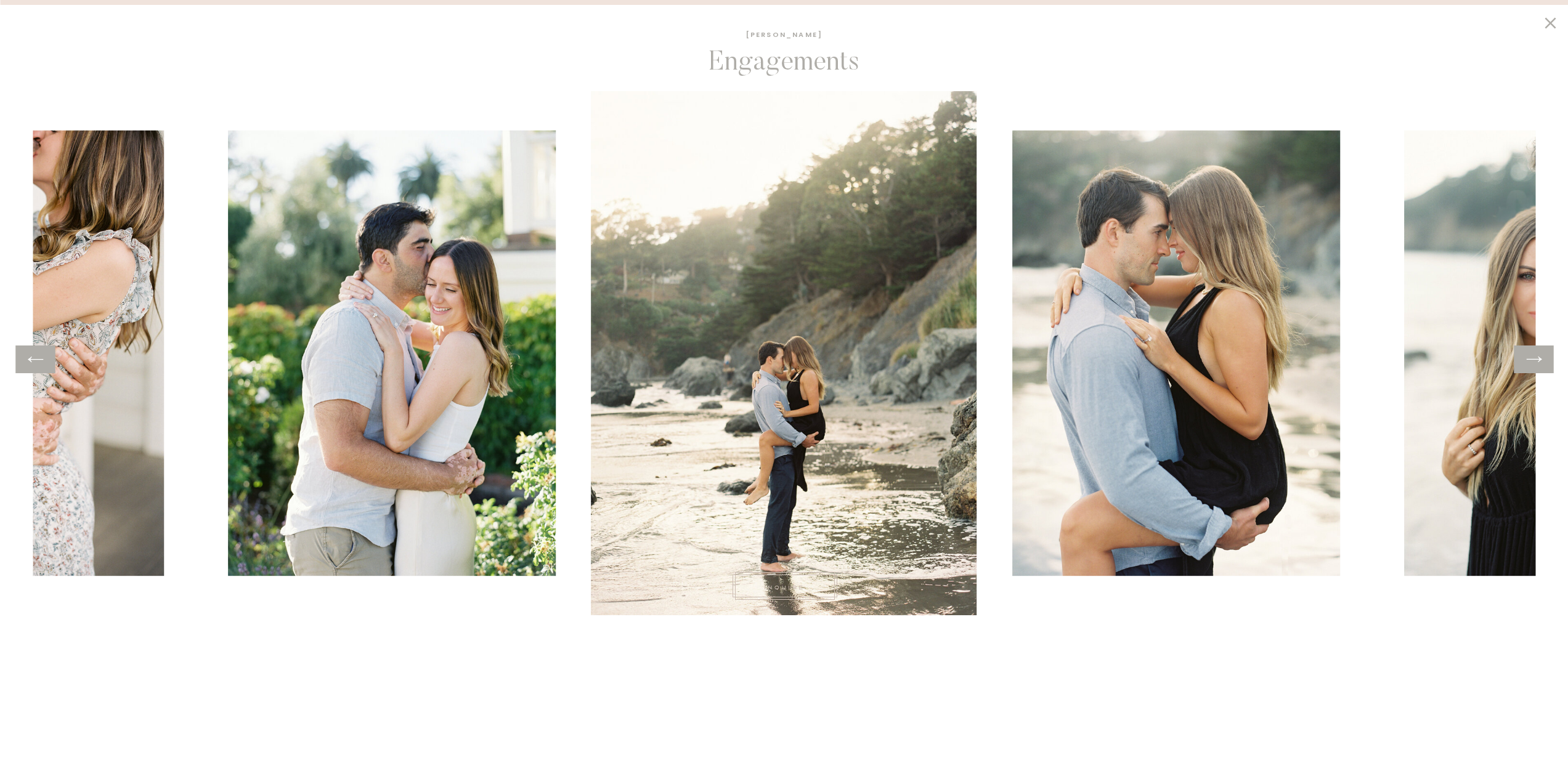
click at [1545, 26] on icon at bounding box center [1550, 23] width 11 height 11
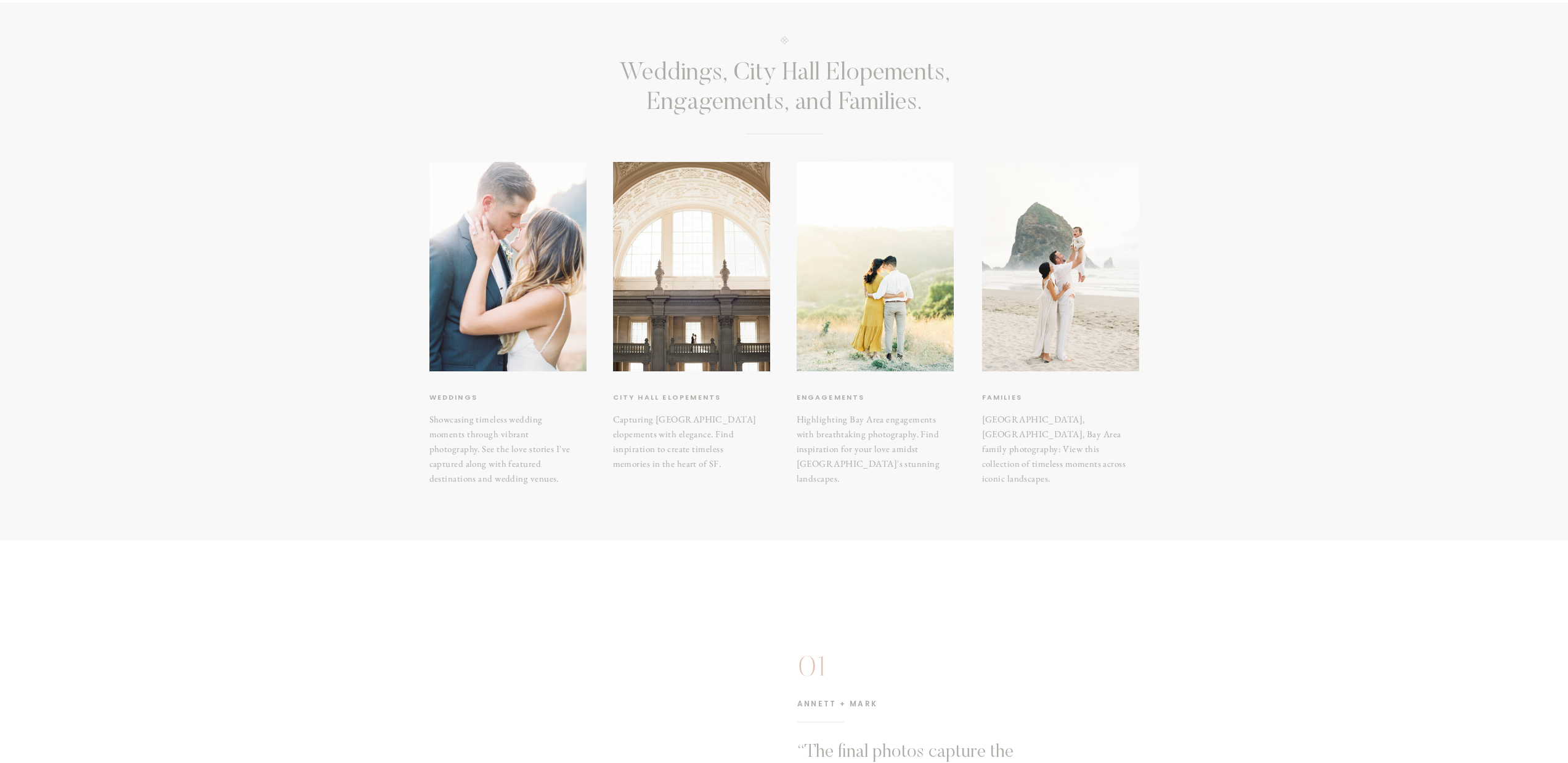
scroll to position [83, 0]
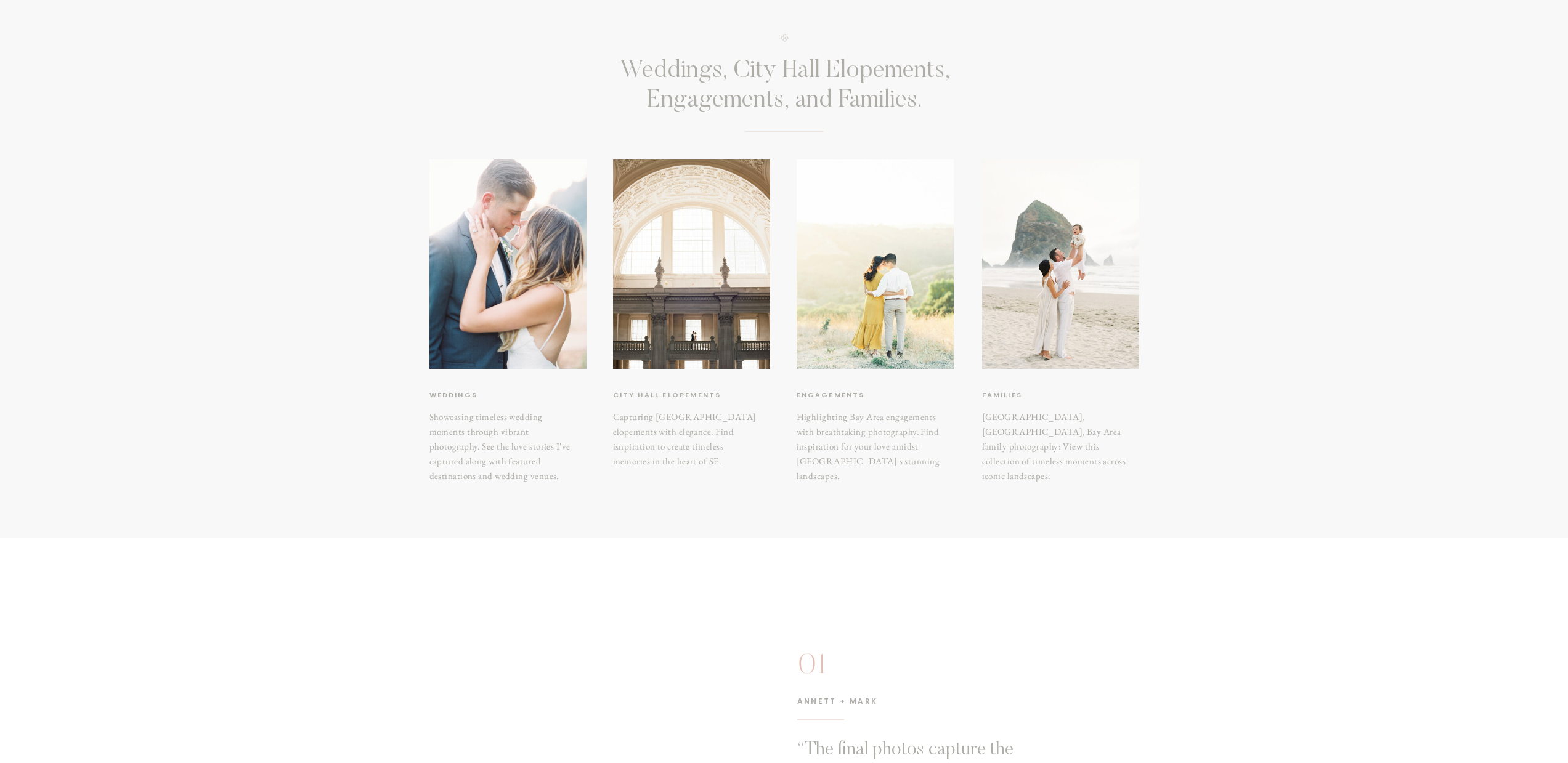
click at [868, 195] on div at bounding box center [875, 264] width 157 height 210
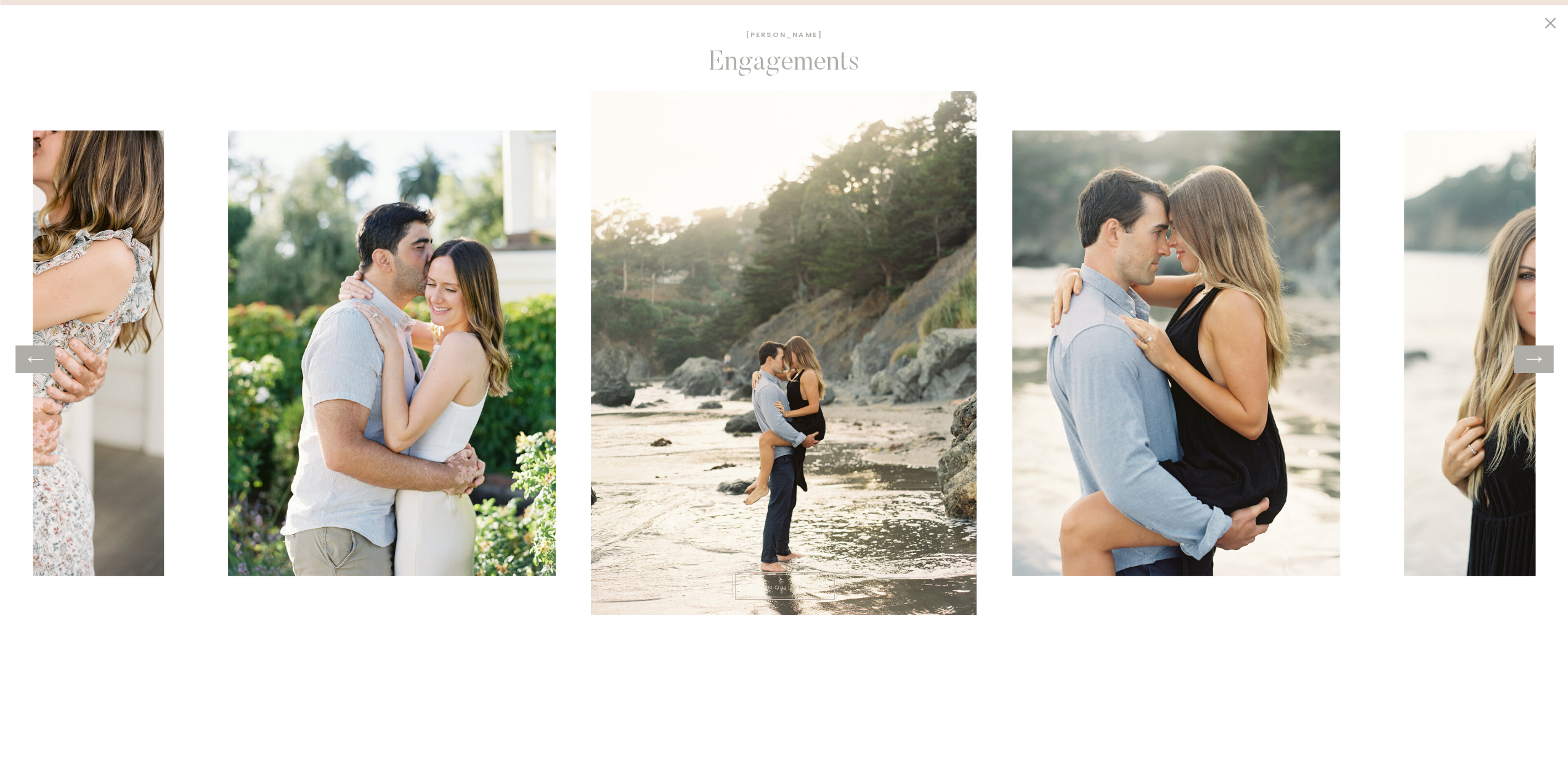
click at [43, 363] on icon at bounding box center [35, 360] width 18 height 19
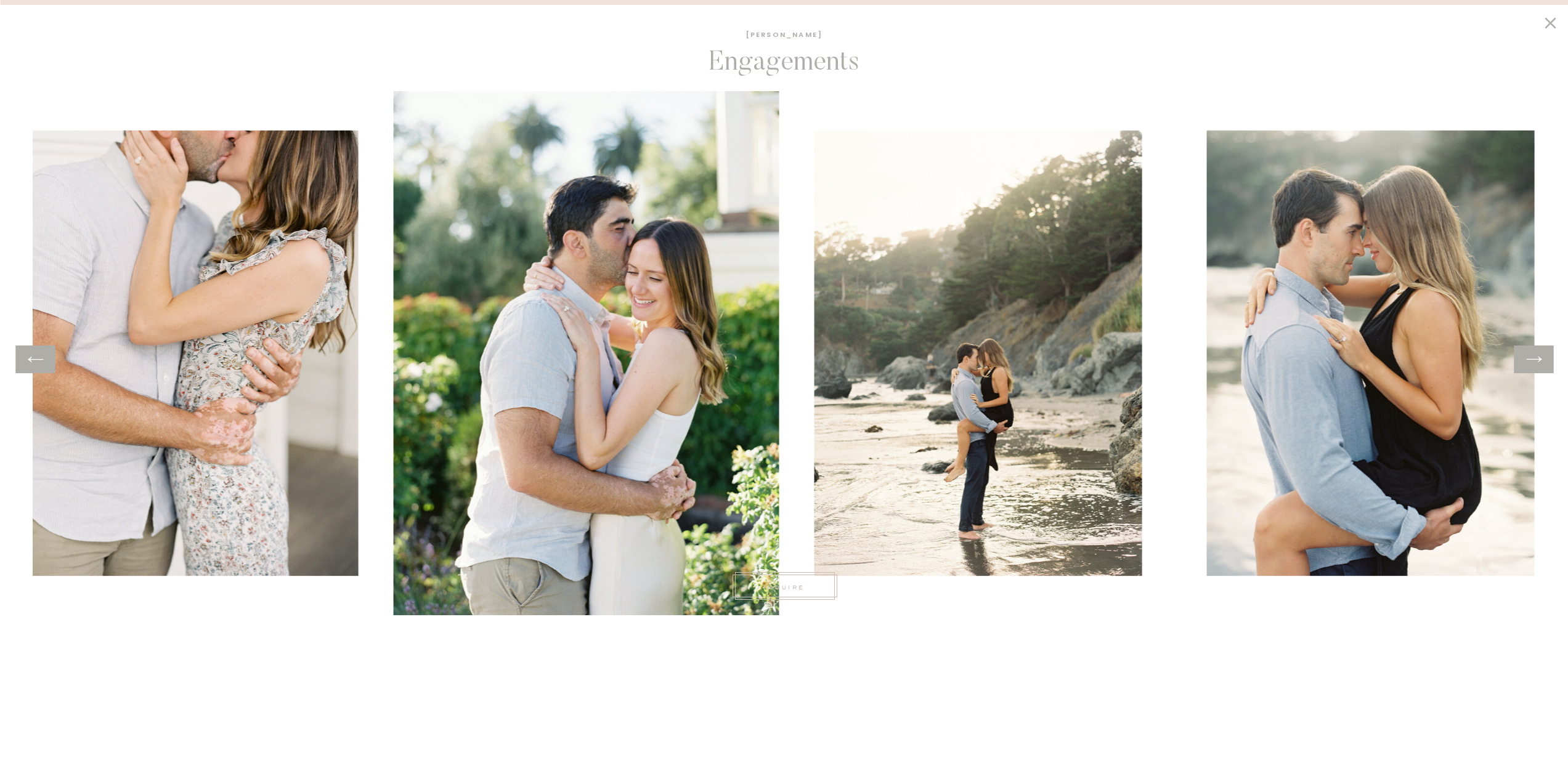
click at [43, 363] on icon at bounding box center [35, 360] width 18 height 19
click at [44, 362] on icon at bounding box center [35, 360] width 18 height 19
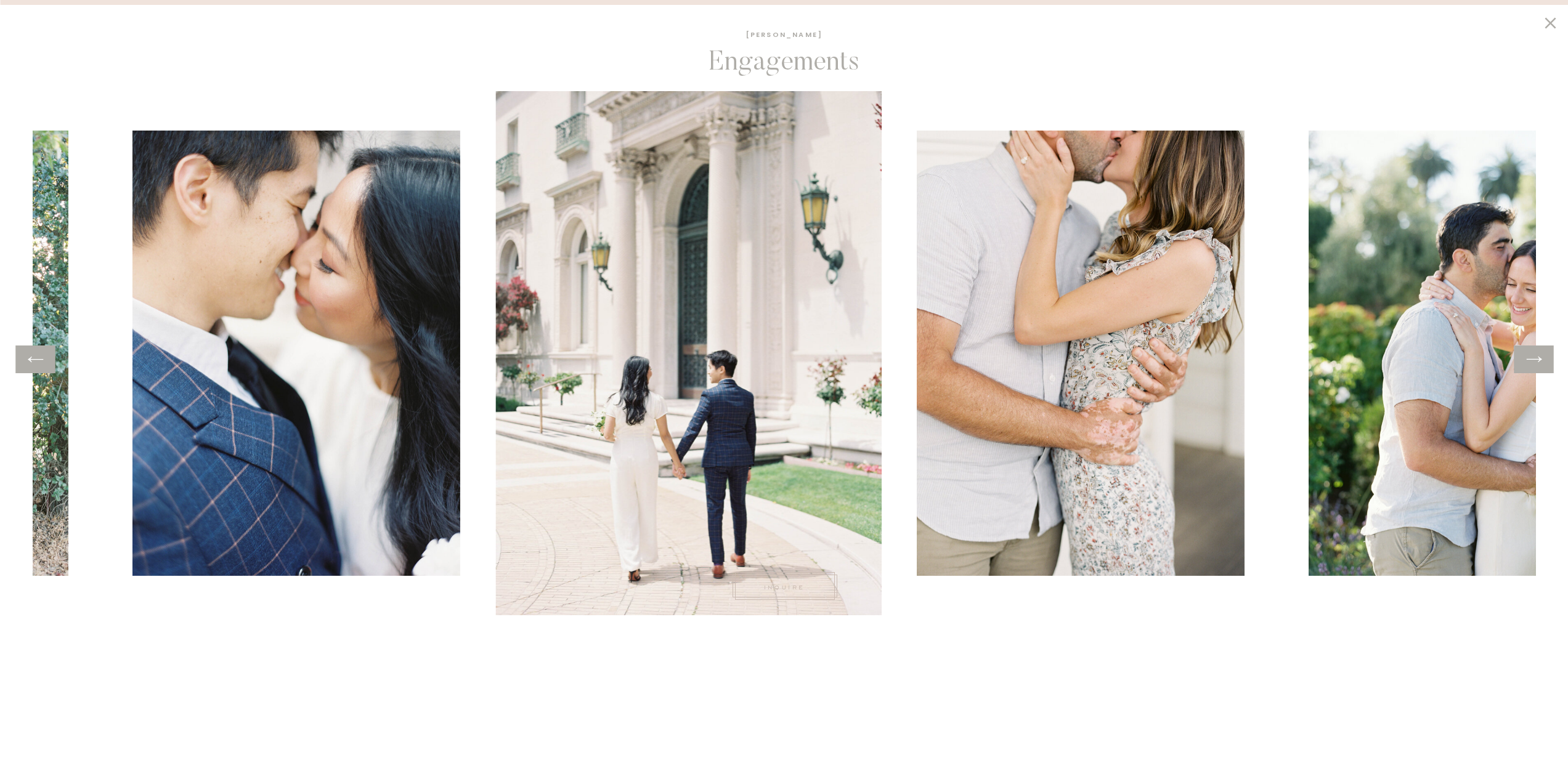
click at [45, 362] on icon at bounding box center [35, 360] width 18 height 19
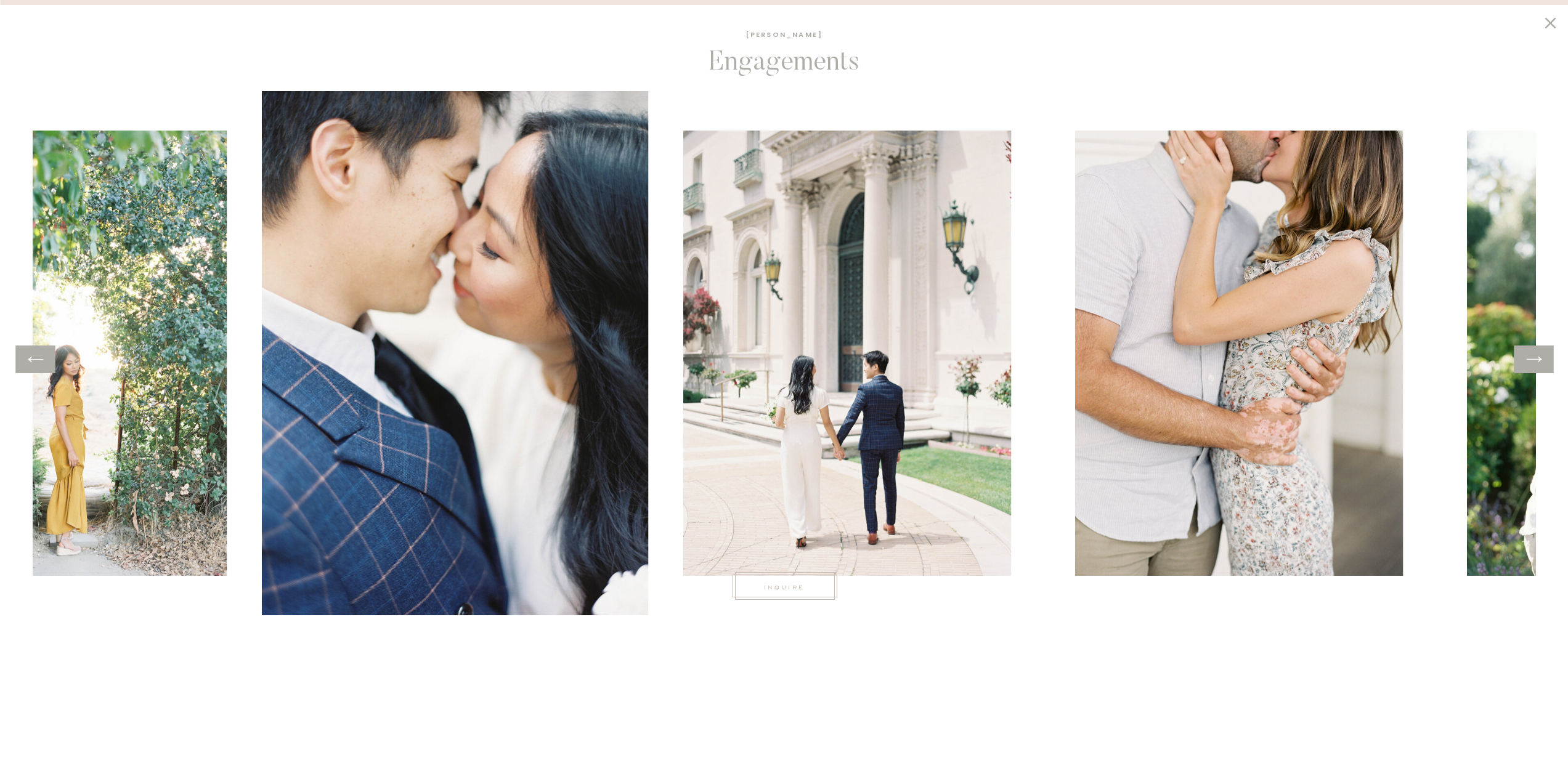
click at [45, 362] on icon at bounding box center [35, 360] width 18 height 19
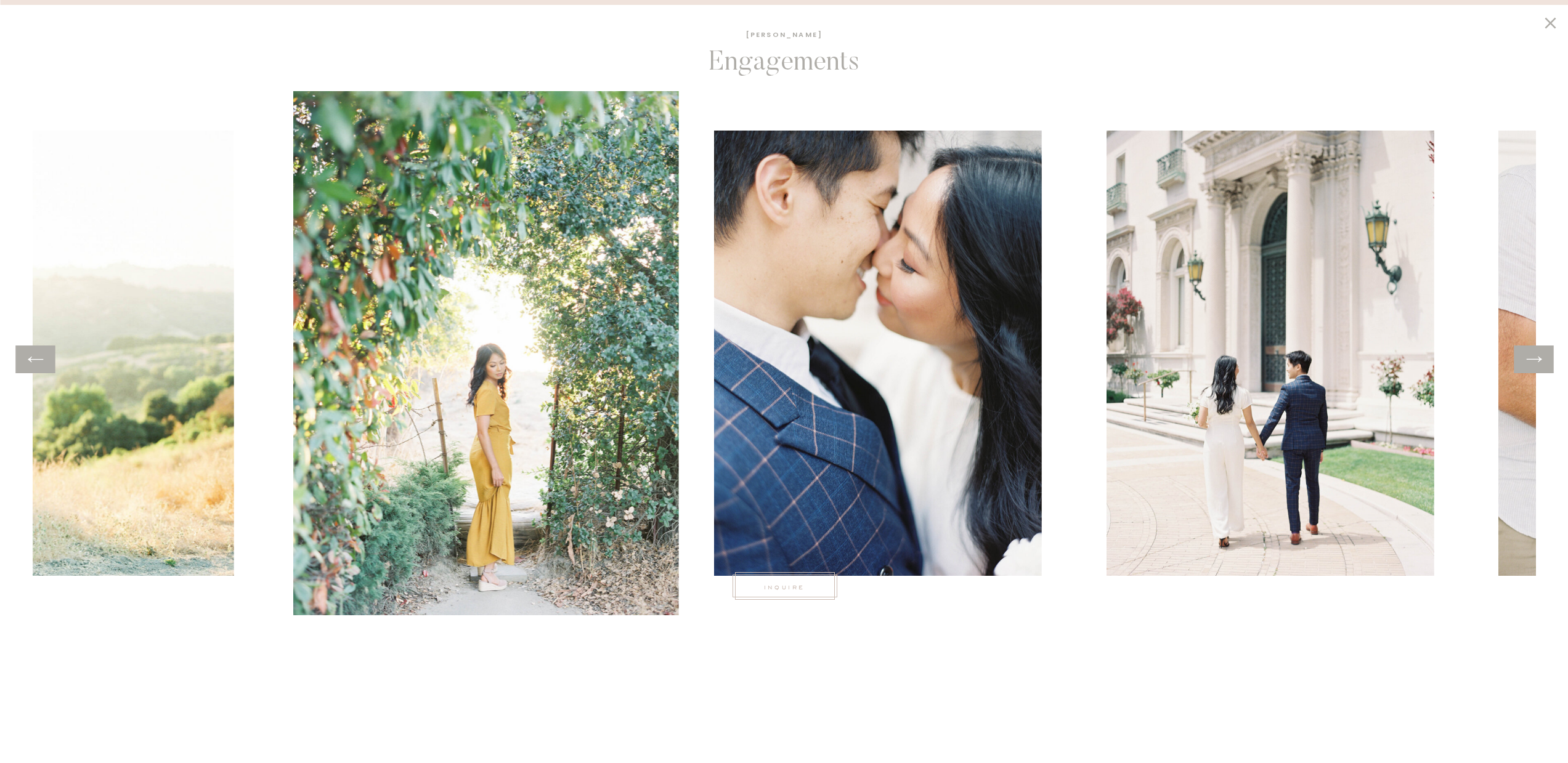
click at [45, 362] on icon at bounding box center [35, 360] width 18 height 19
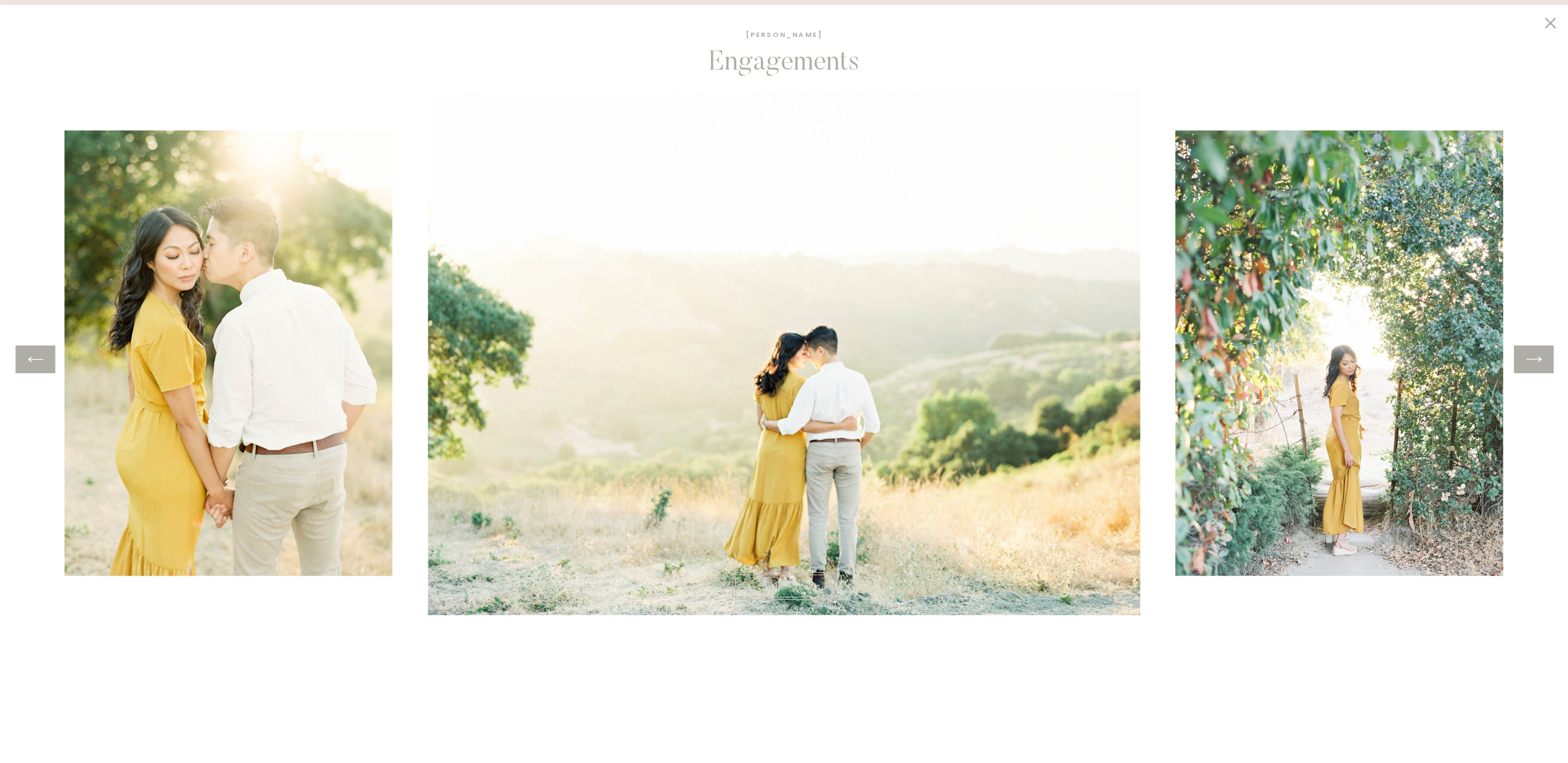
scroll to position [687, 0]
click at [1543, 24] on icon at bounding box center [1550, 23] width 21 height 19
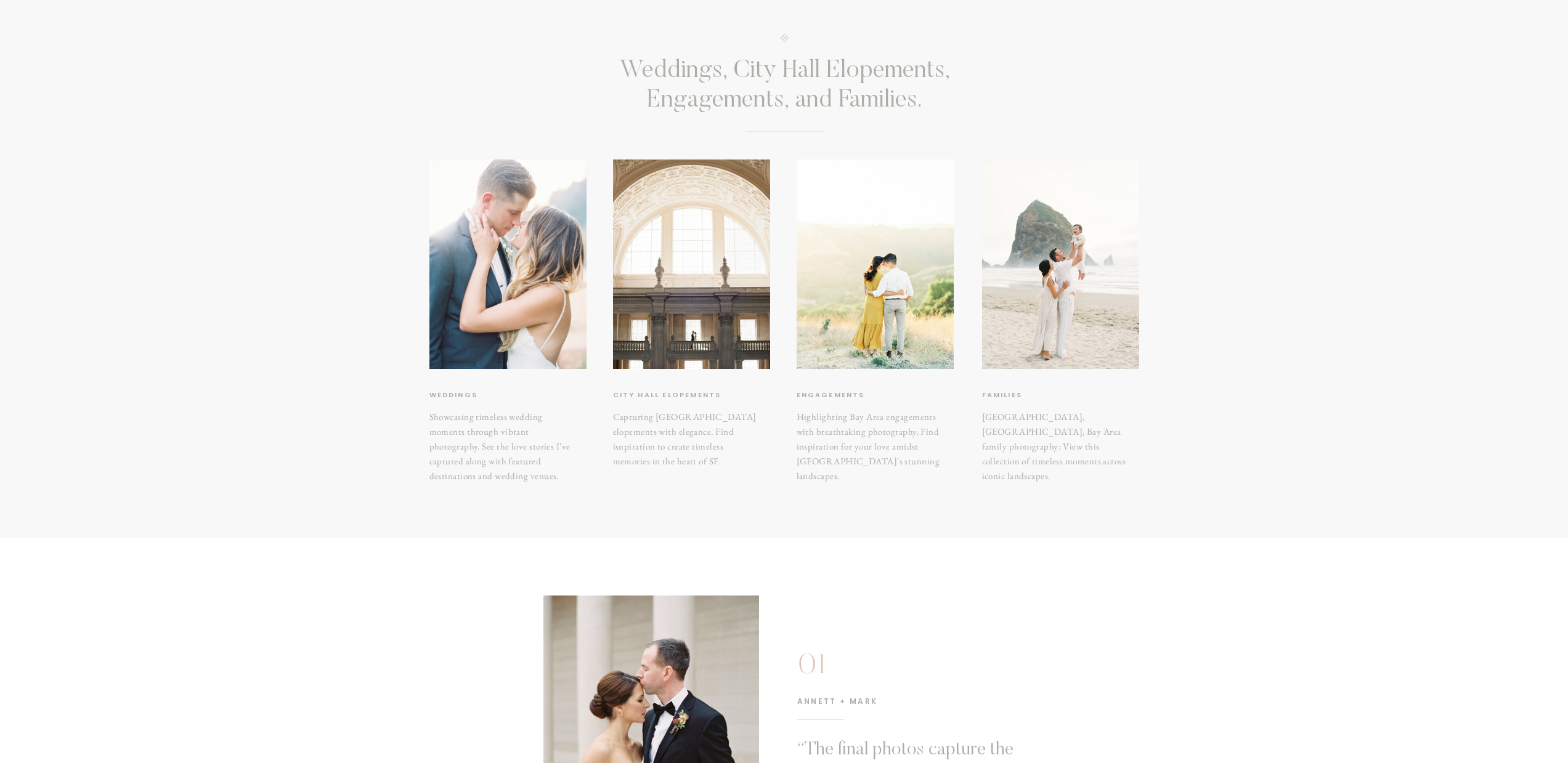
scroll to position [86, 0]
